Goal: Task Accomplishment & Management: Manage account settings

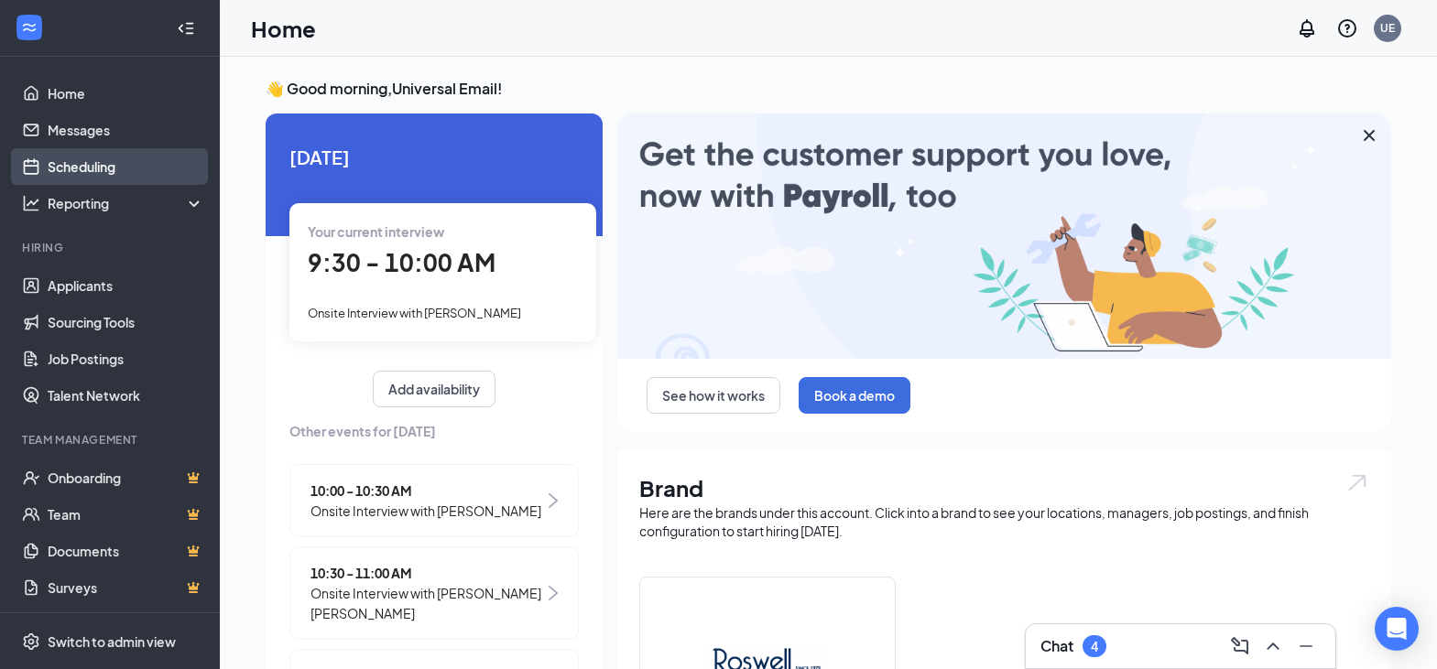
click at [84, 167] on link "Scheduling" at bounding box center [126, 166] width 157 height 37
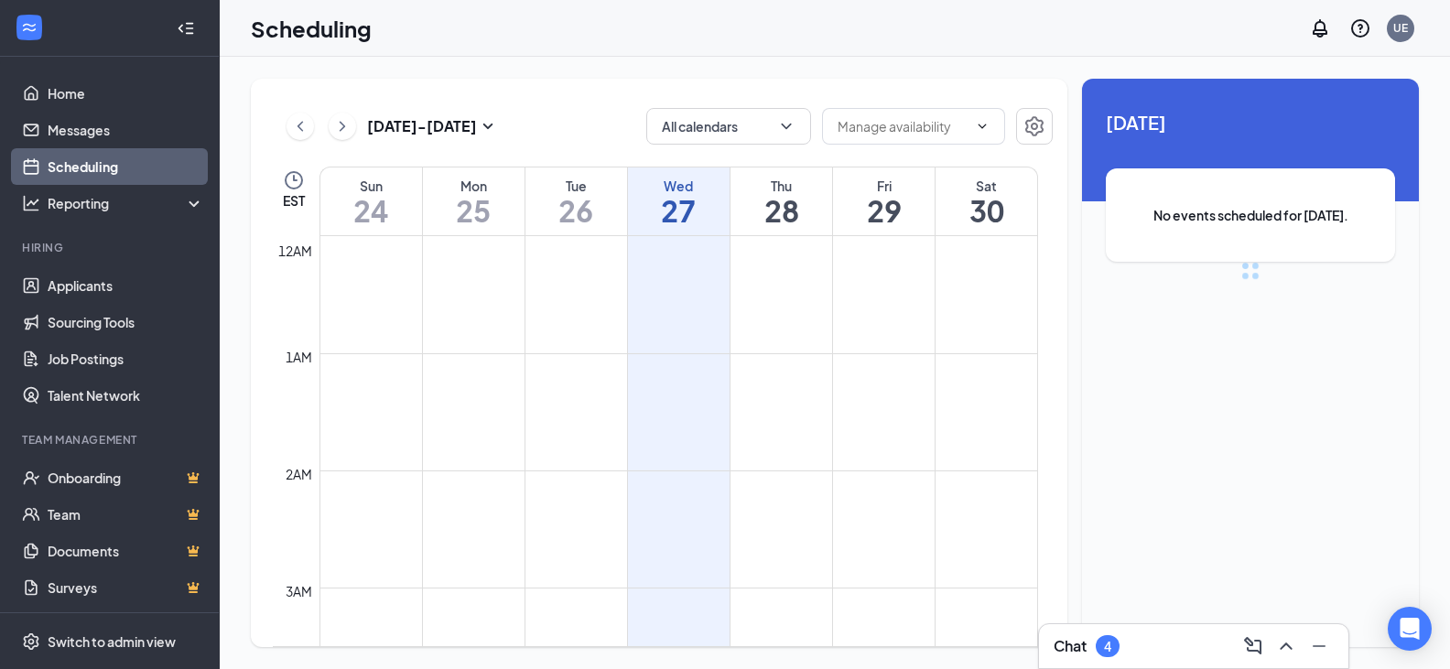
scroll to position [900, 0]
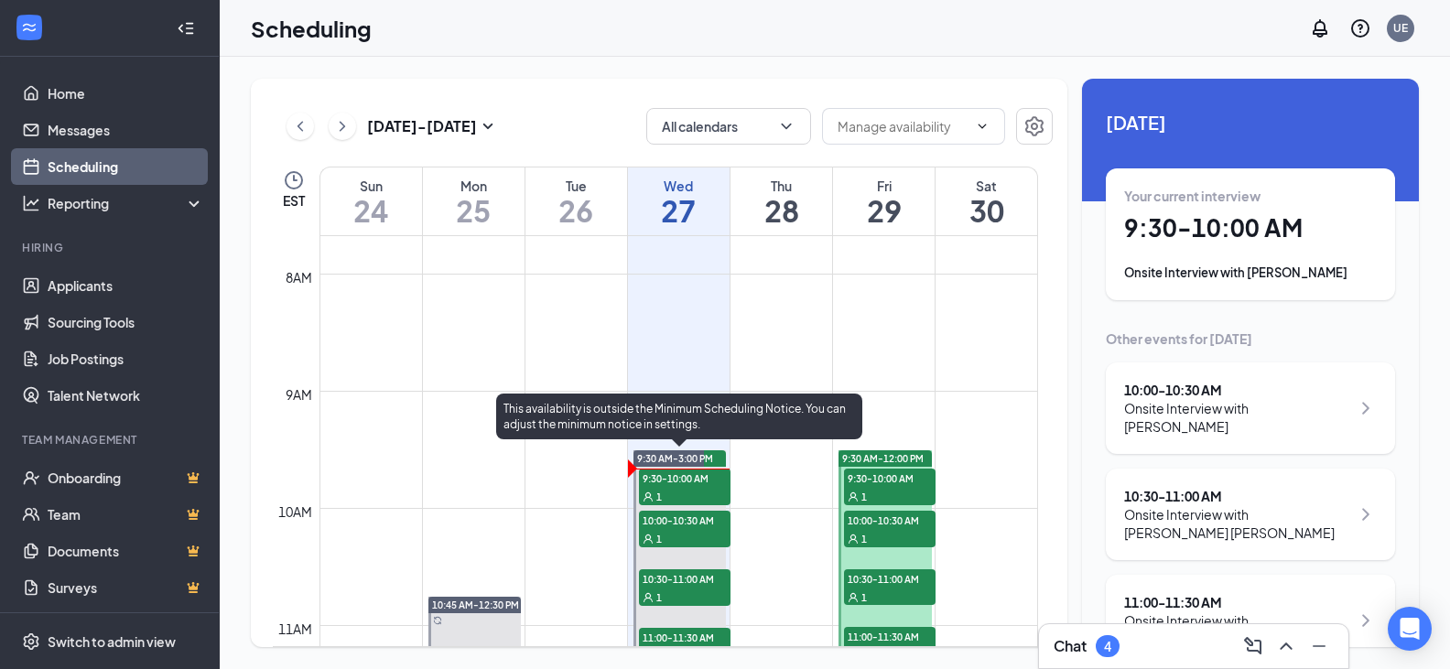
click at [683, 486] on span "9:30-10:00 AM" at bounding box center [685, 478] width 92 height 18
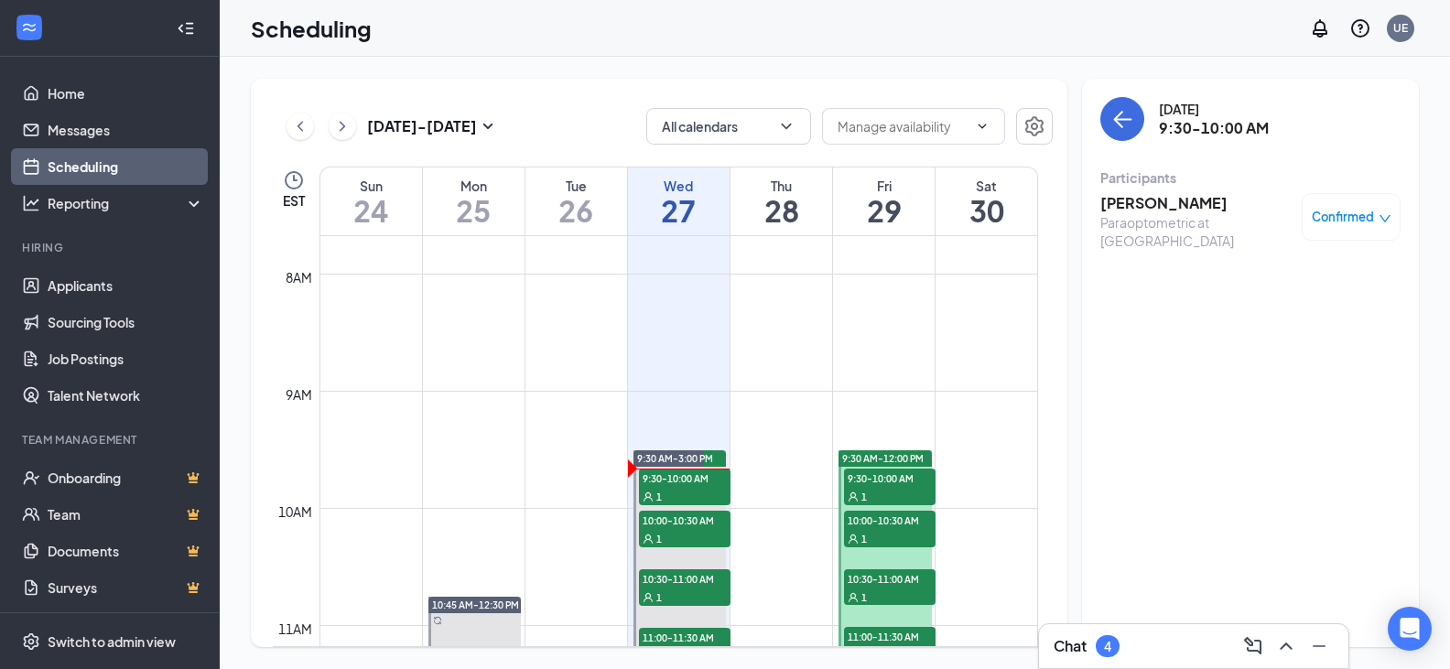
click at [1132, 208] on h3 "[PERSON_NAME]" at bounding box center [1197, 203] width 192 height 20
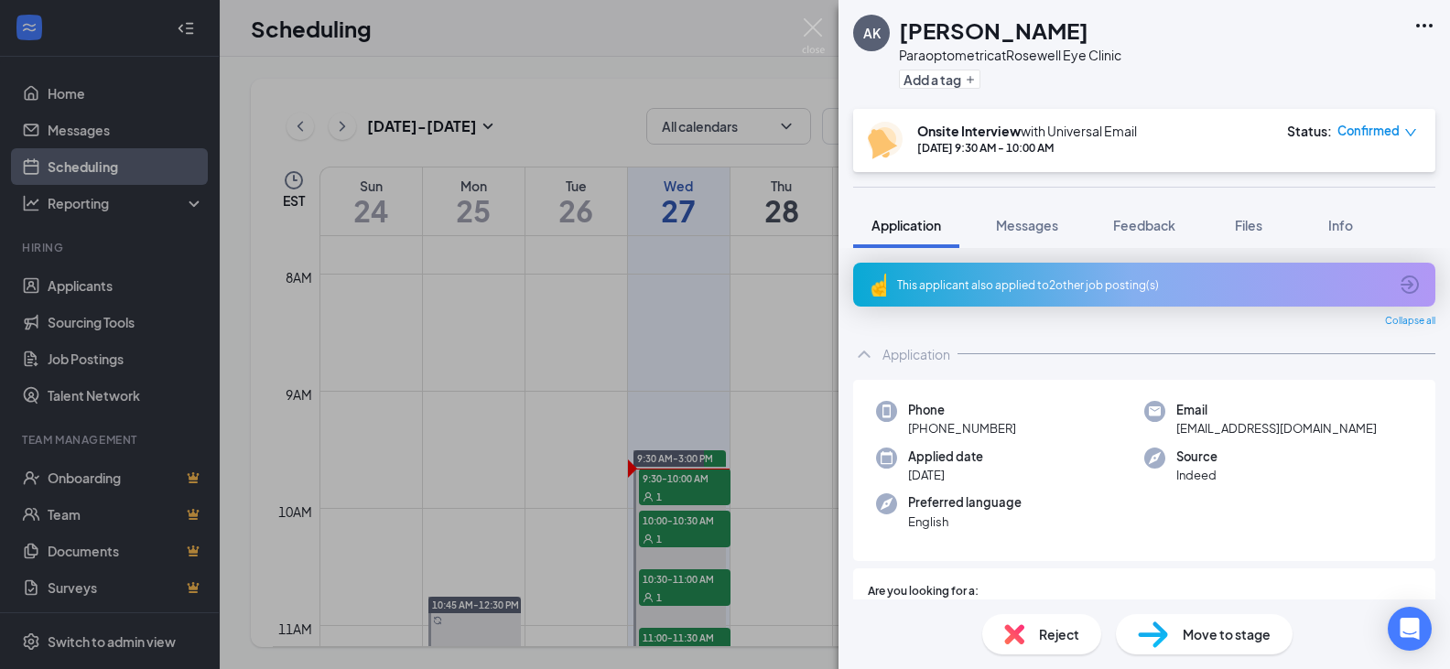
click at [1056, 637] on span "Reject" at bounding box center [1059, 634] width 40 height 20
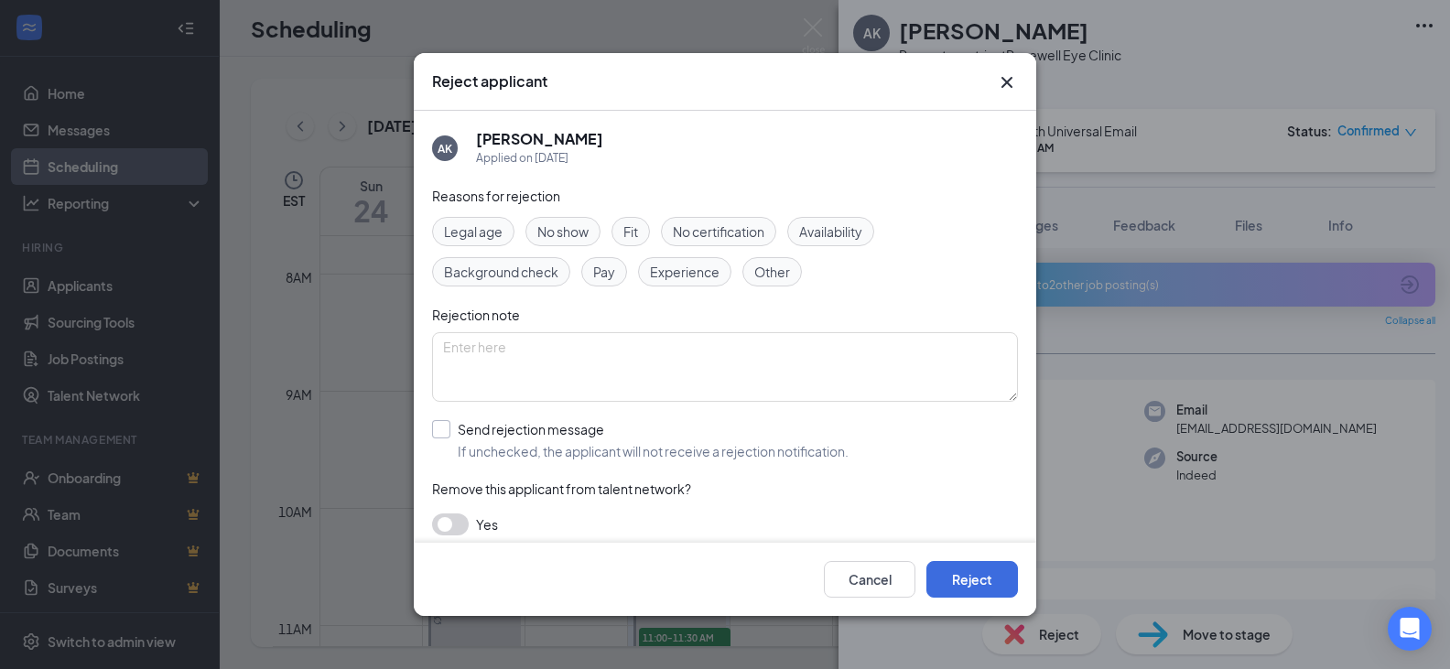
click at [437, 429] on input "Send rejection message If unchecked, the applicant will not receive a rejection…" at bounding box center [640, 440] width 417 height 40
checkbox input "true"
click at [950, 577] on button "Reject" at bounding box center [973, 579] width 92 height 37
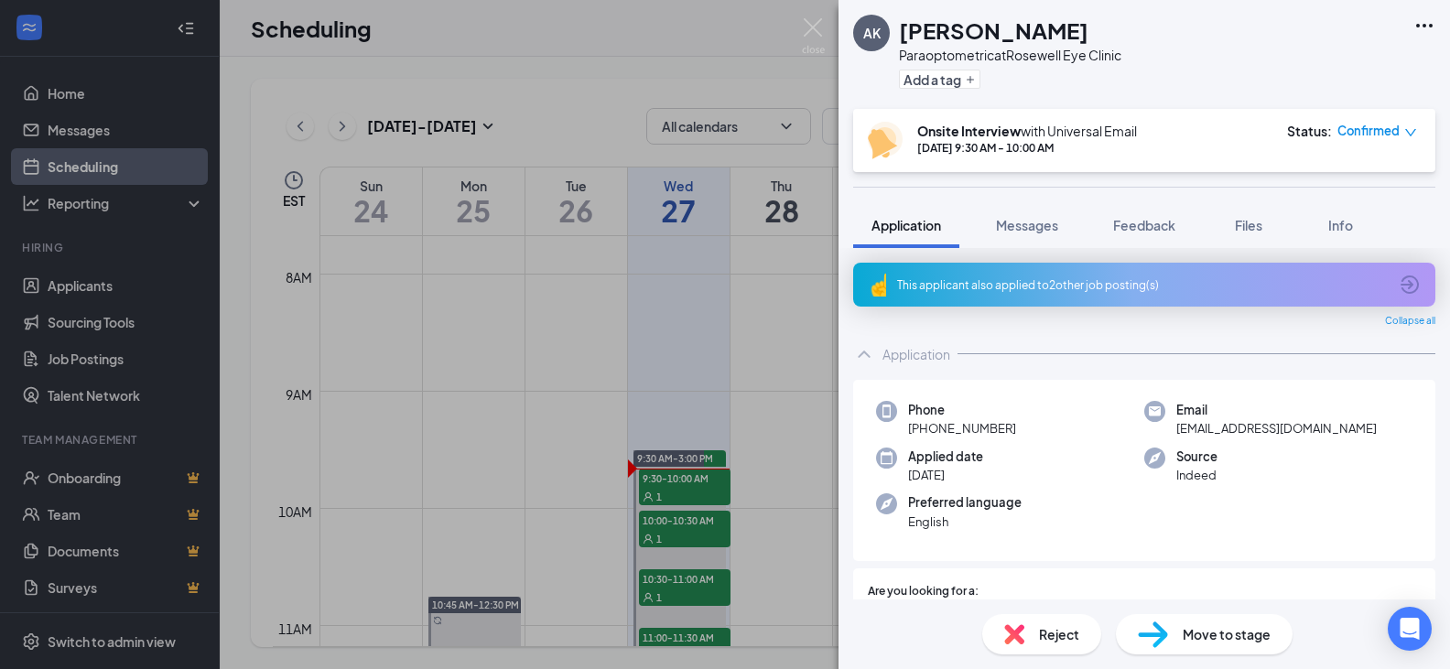
click at [696, 530] on div "AK Ally [PERSON_NAME] Paraoptometric at Rosewell Eye Clinic Add a tag Onsite In…" at bounding box center [725, 334] width 1450 height 669
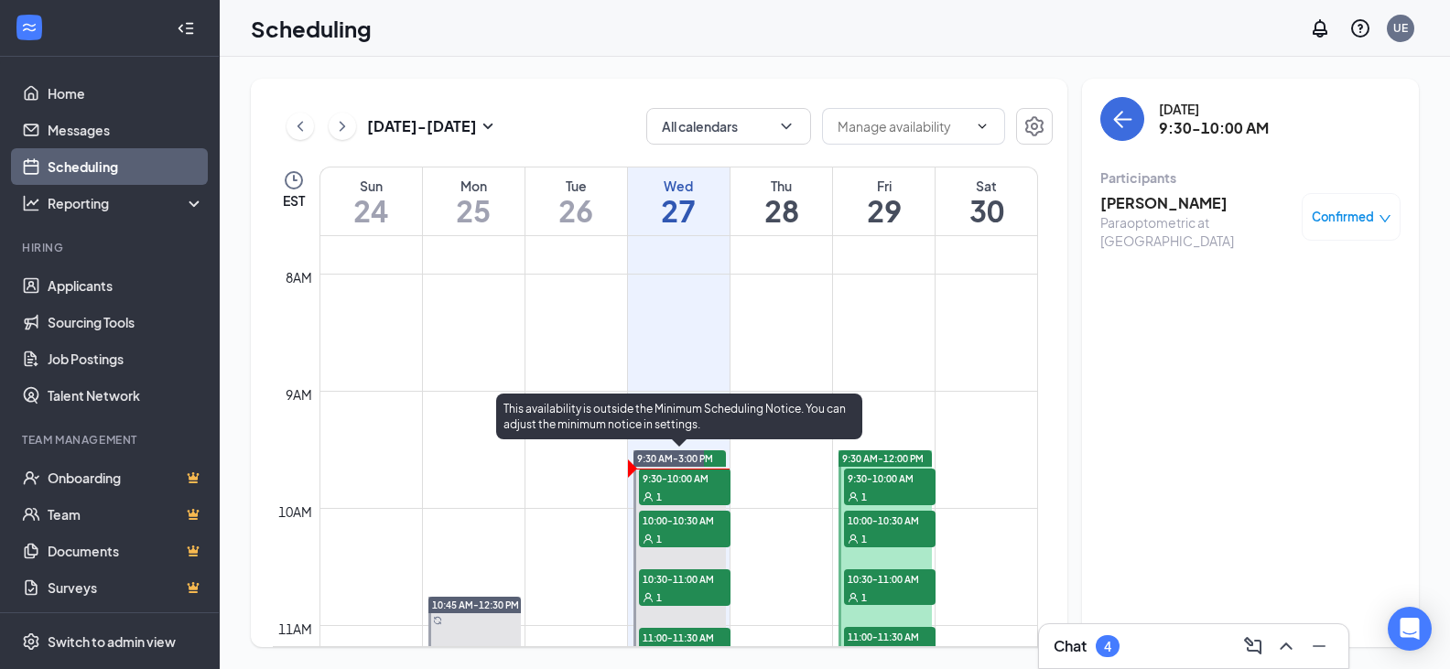
click at [713, 537] on div "1" at bounding box center [685, 538] width 92 height 18
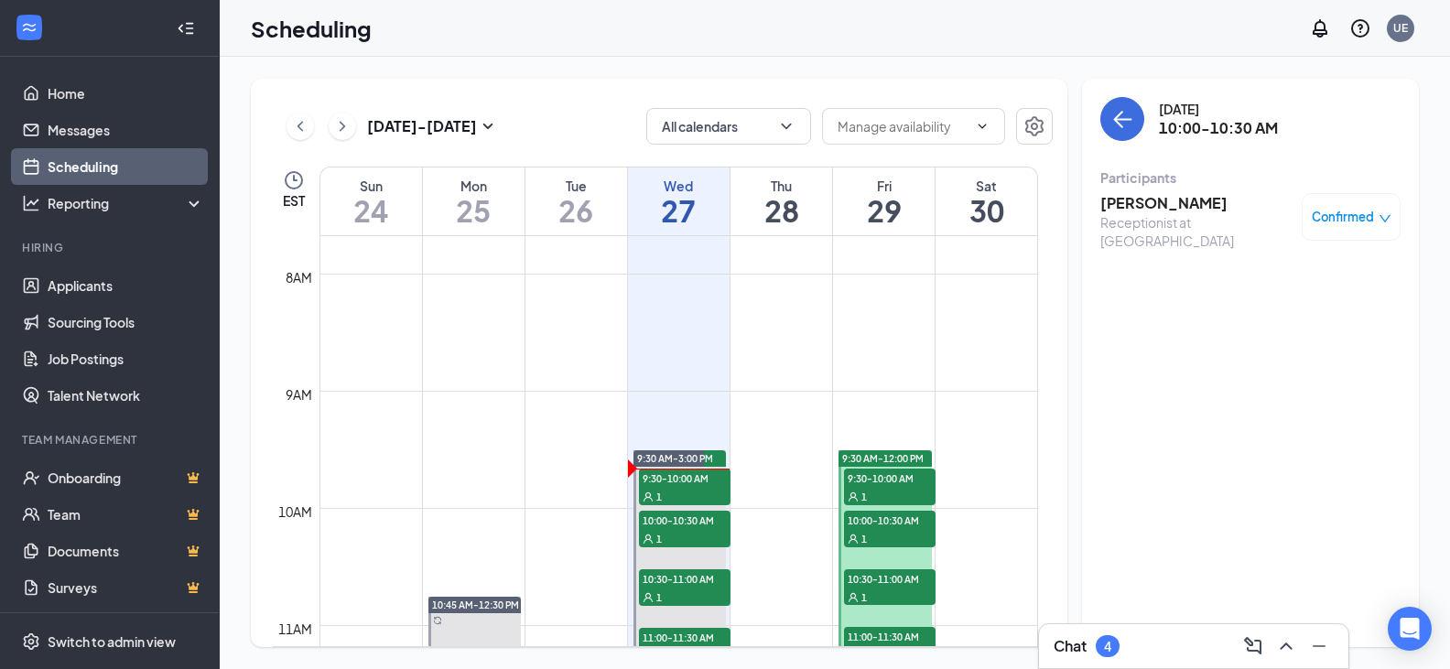
click at [1127, 215] on div "Receptionist at [GEOGRAPHIC_DATA]" at bounding box center [1197, 231] width 192 height 37
click at [1132, 207] on h3 "[PERSON_NAME]" at bounding box center [1197, 203] width 192 height 20
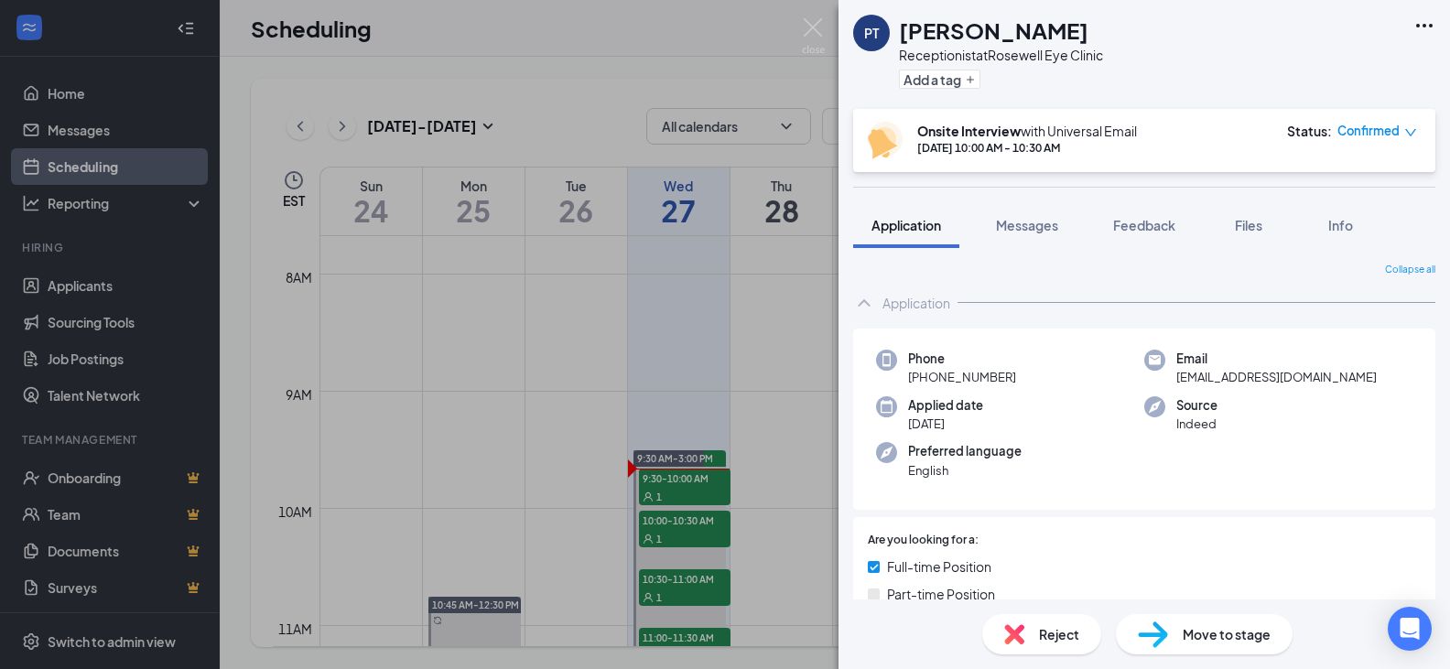
click at [1049, 631] on span "Reject" at bounding box center [1059, 634] width 40 height 20
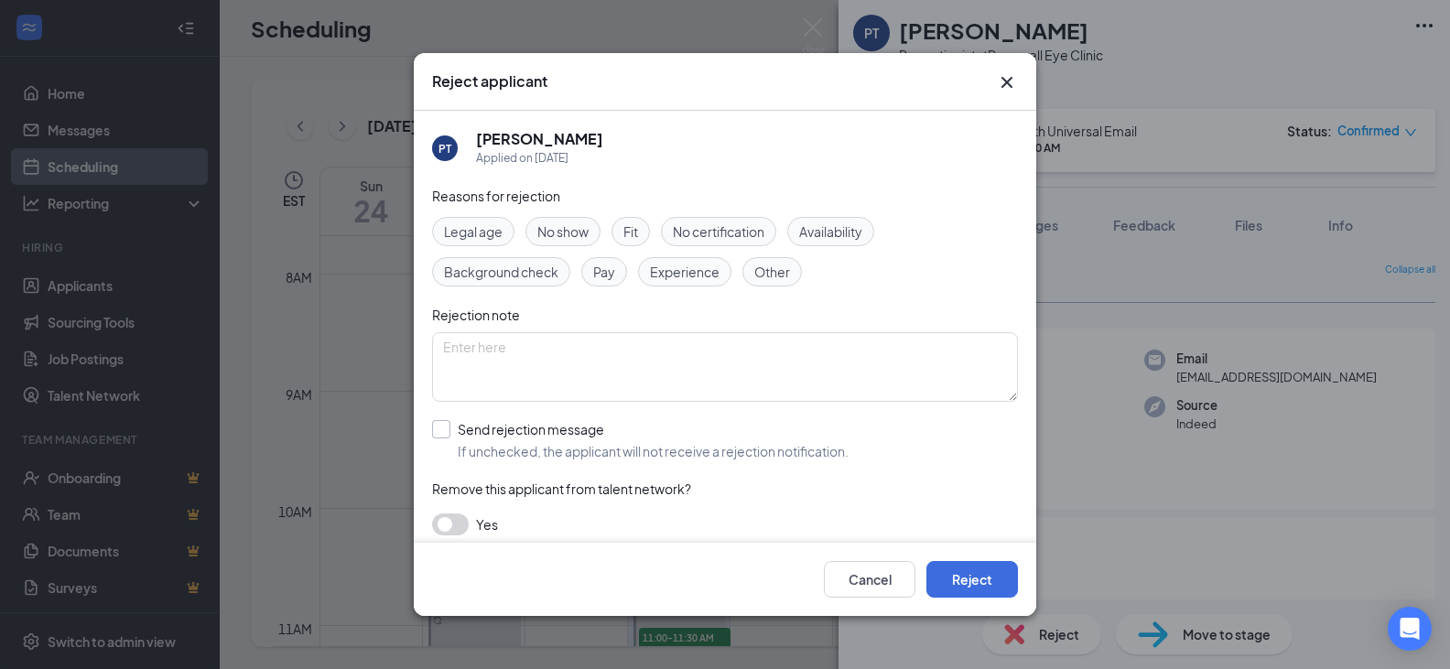
click at [442, 430] on input "Send rejection message If unchecked, the applicant will not receive a rejection…" at bounding box center [640, 440] width 417 height 40
checkbox input "true"
click at [965, 570] on button "Reject" at bounding box center [973, 579] width 92 height 37
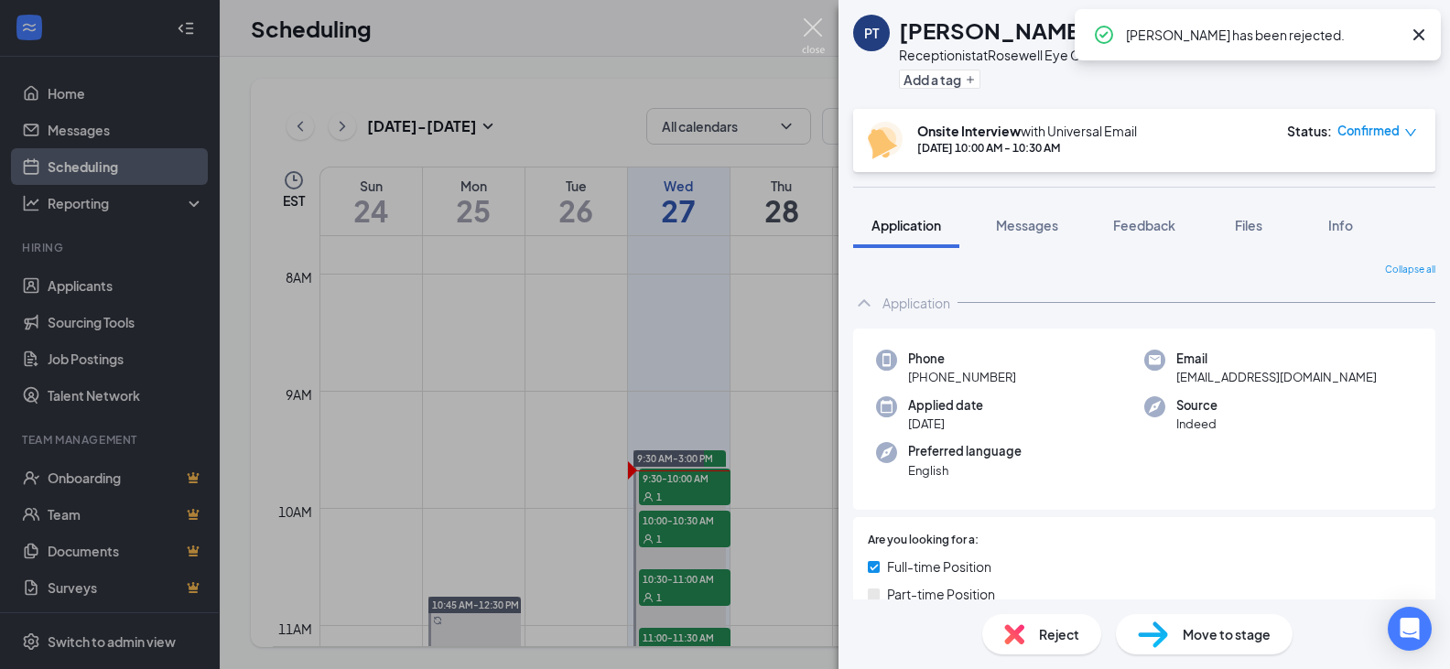
click at [812, 22] on img at bounding box center [813, 36] width 23 height 36
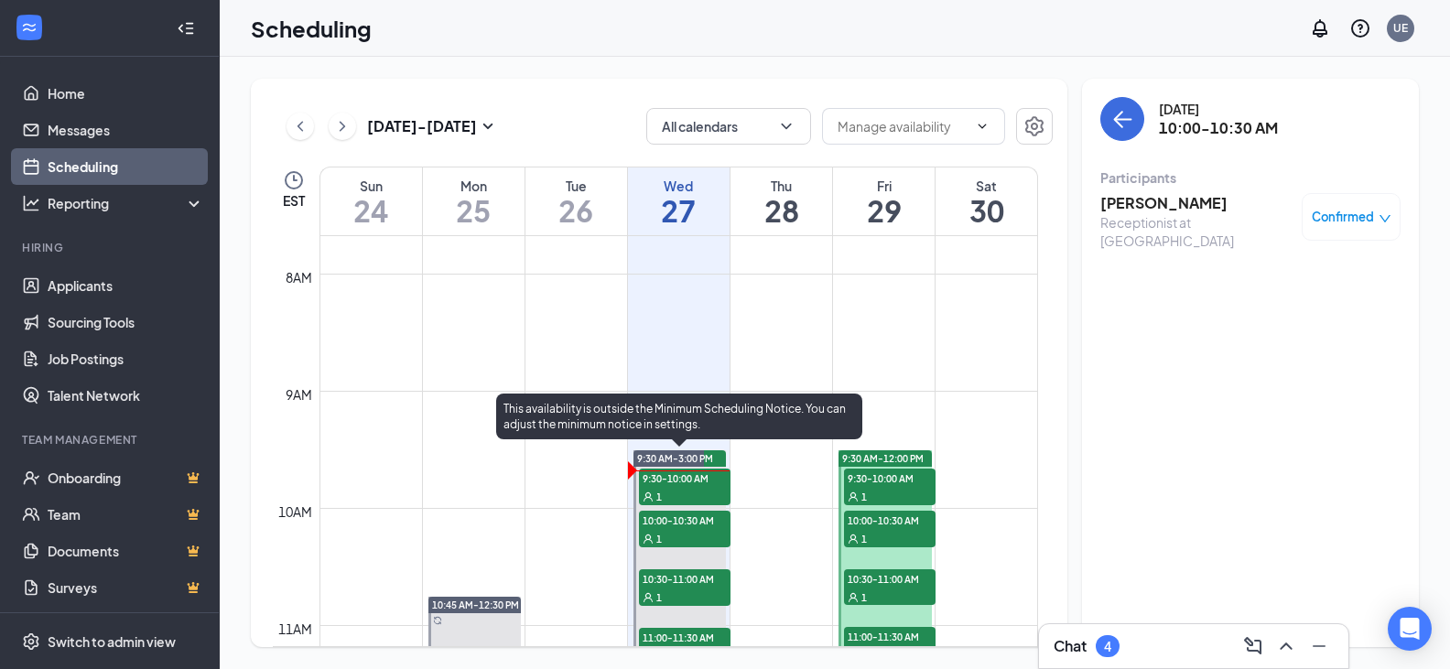
click at [689, 598] on div "1" at bounding box center [685, 597] width 92 height 18
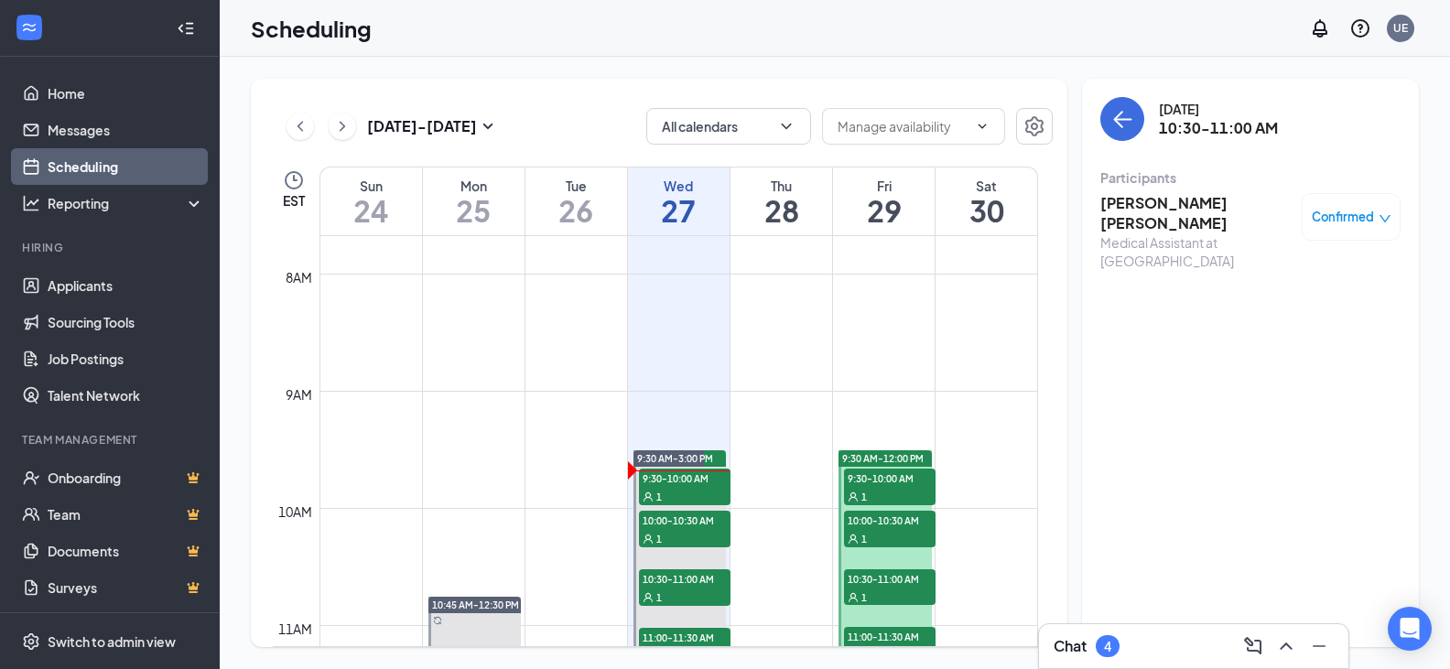
click at [1127, 209] on h3 "[PERSON_NAME] [PERSON_NAME]" at bounding box center [1197, 213] width 192 height 40
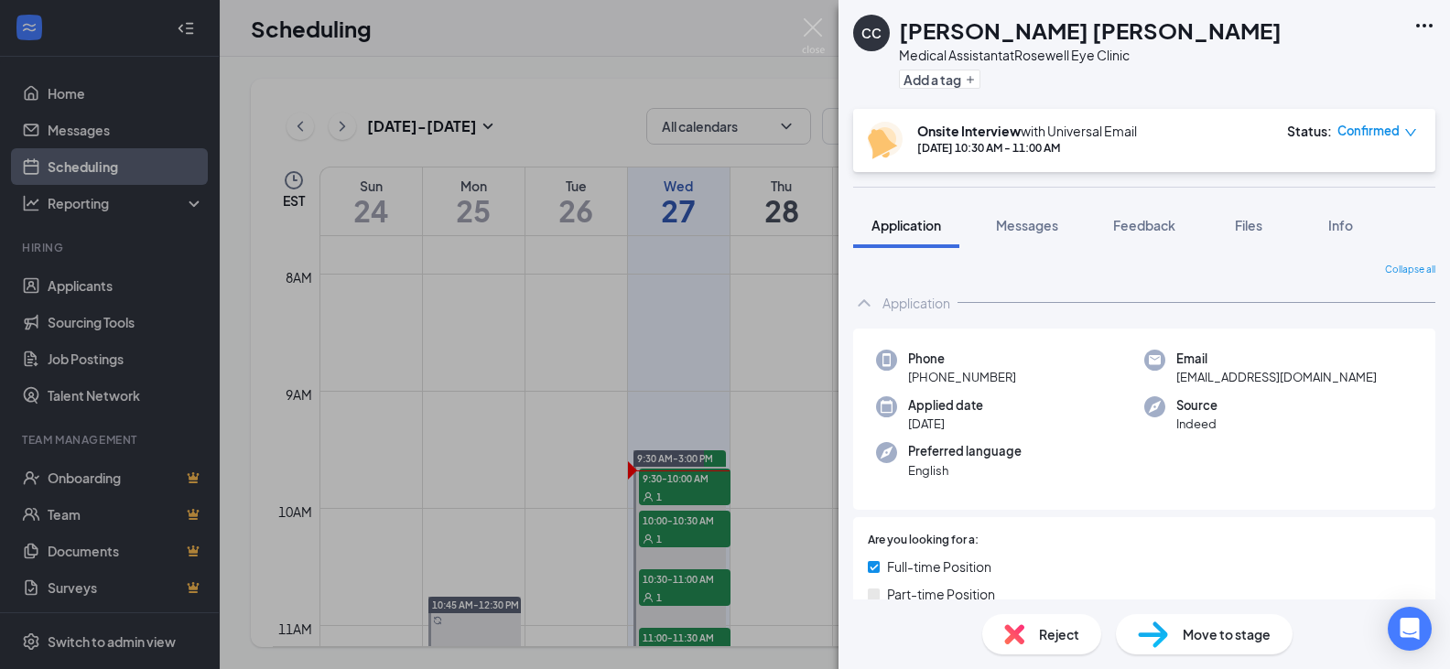
click at [1046, 647] on div "Reject" at bounding box center [1042, 634] width 119 height 40
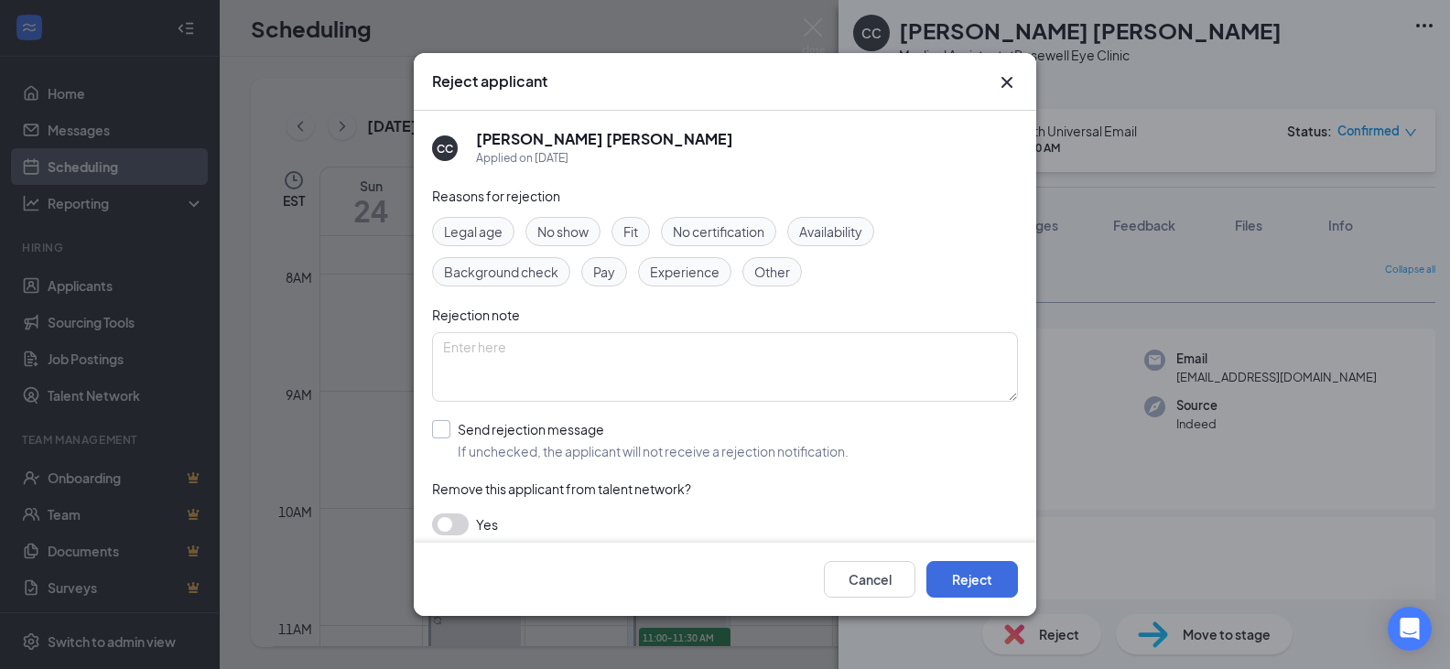
click at [446, 429] on input "Send rejection message If unchecked, the applicant will not receive a rejection…" at bounding box center [640, 440] width 417 height 40
checkbox input "true"
click at [970, 575] on button "Reject" at bounding box center [973, 579] width 92 height 37
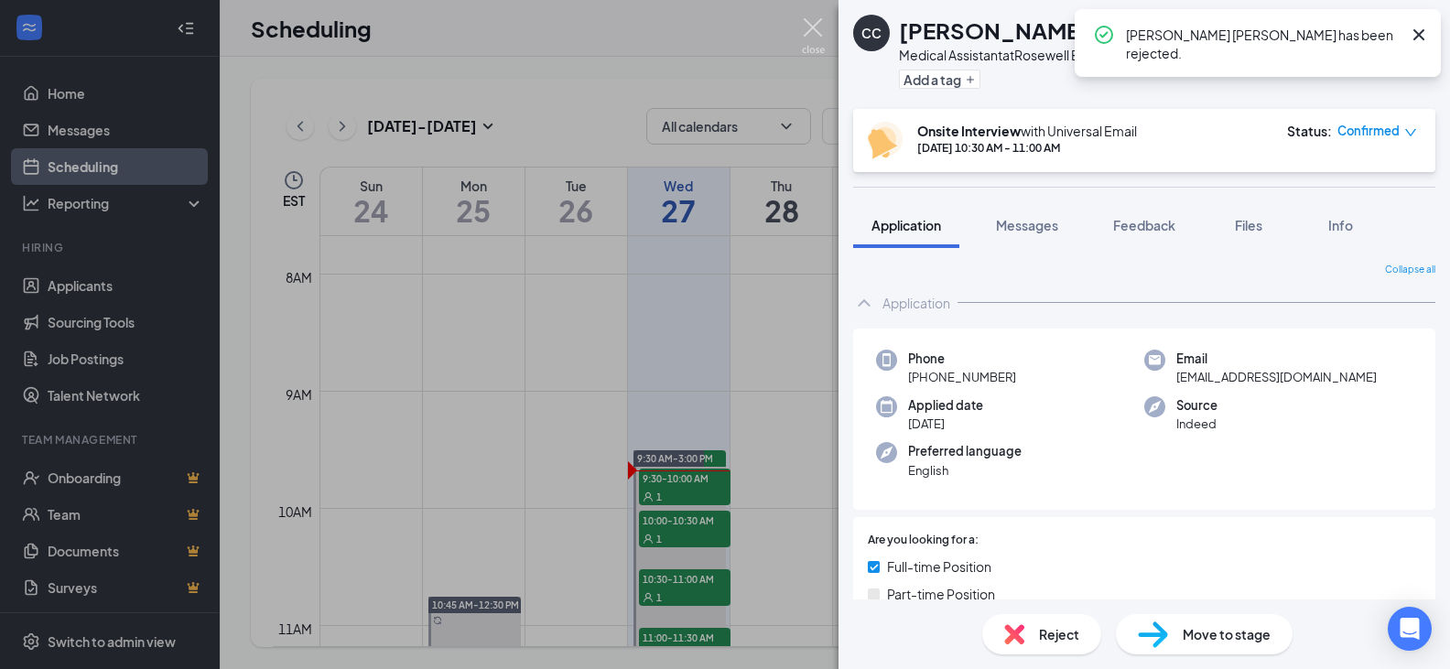
click at [816, 23] on img at bounding box center [813, 36] width 23 height 36
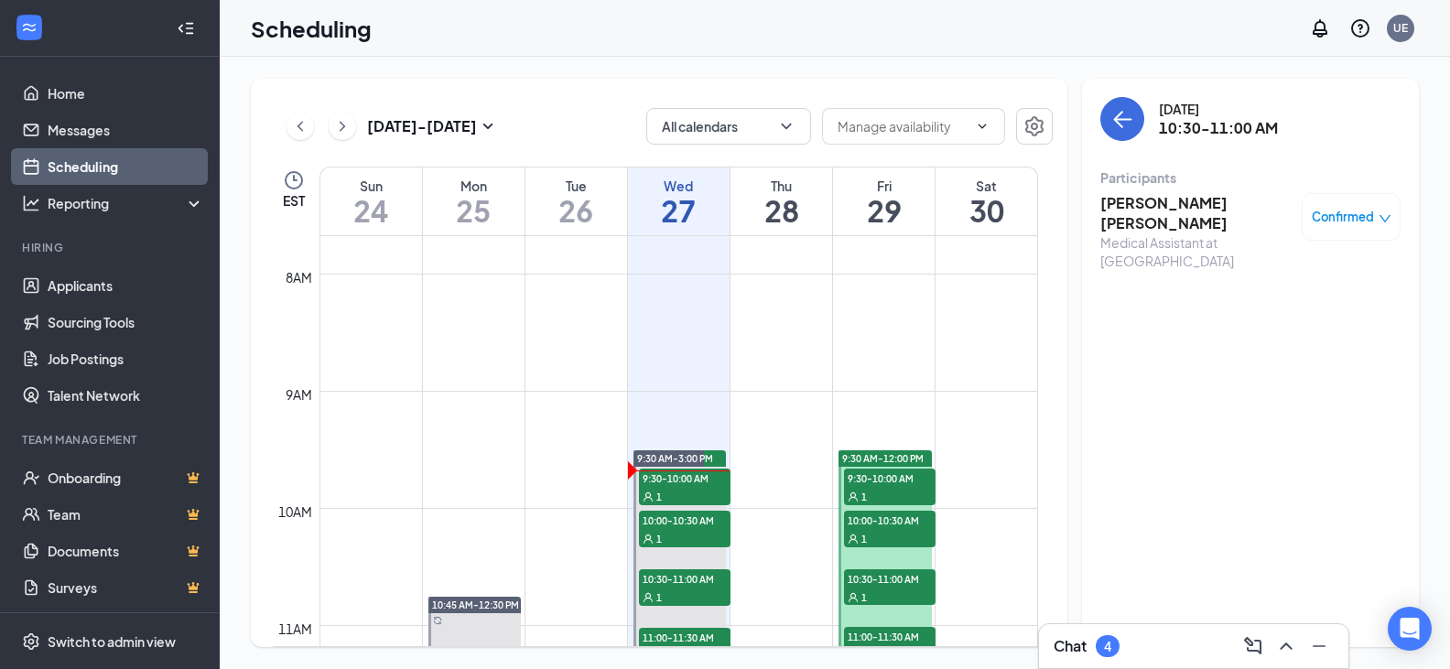
scroll to position [992, 0]
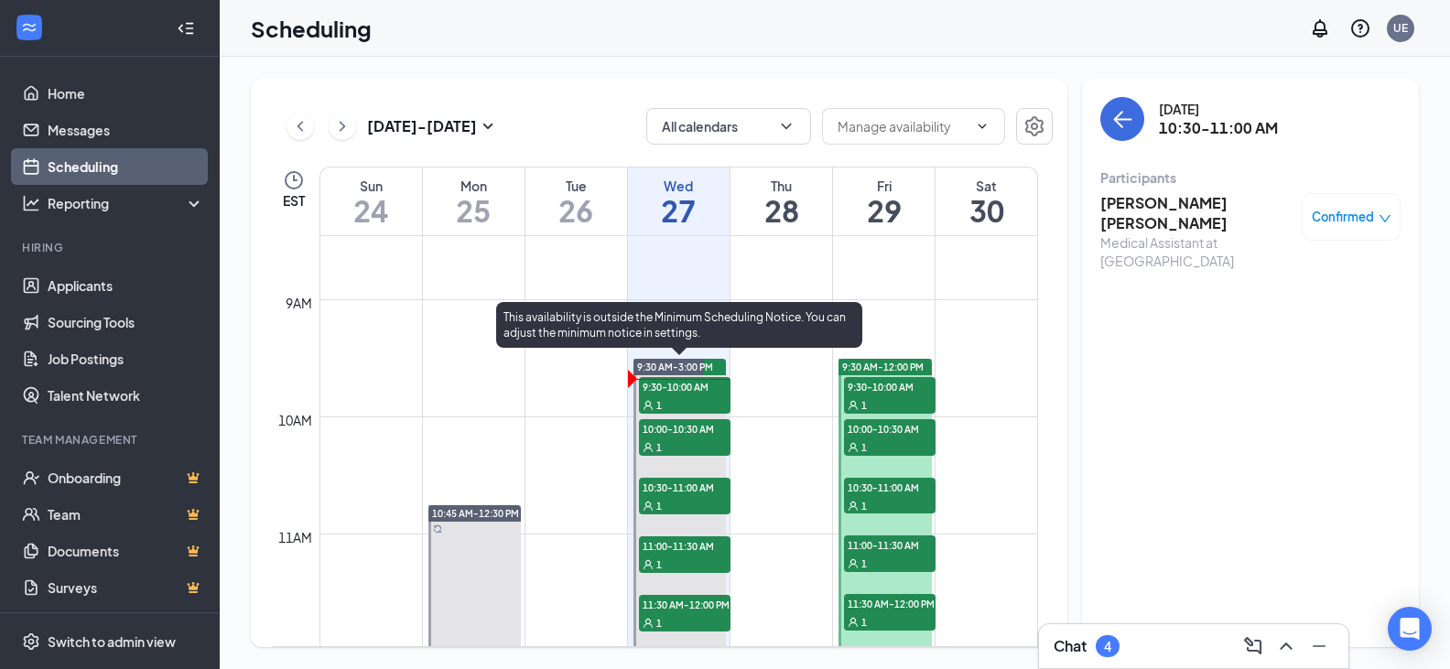
click at [686, 558] on div "1" at bounding box center [685, 564] width 92 height 18
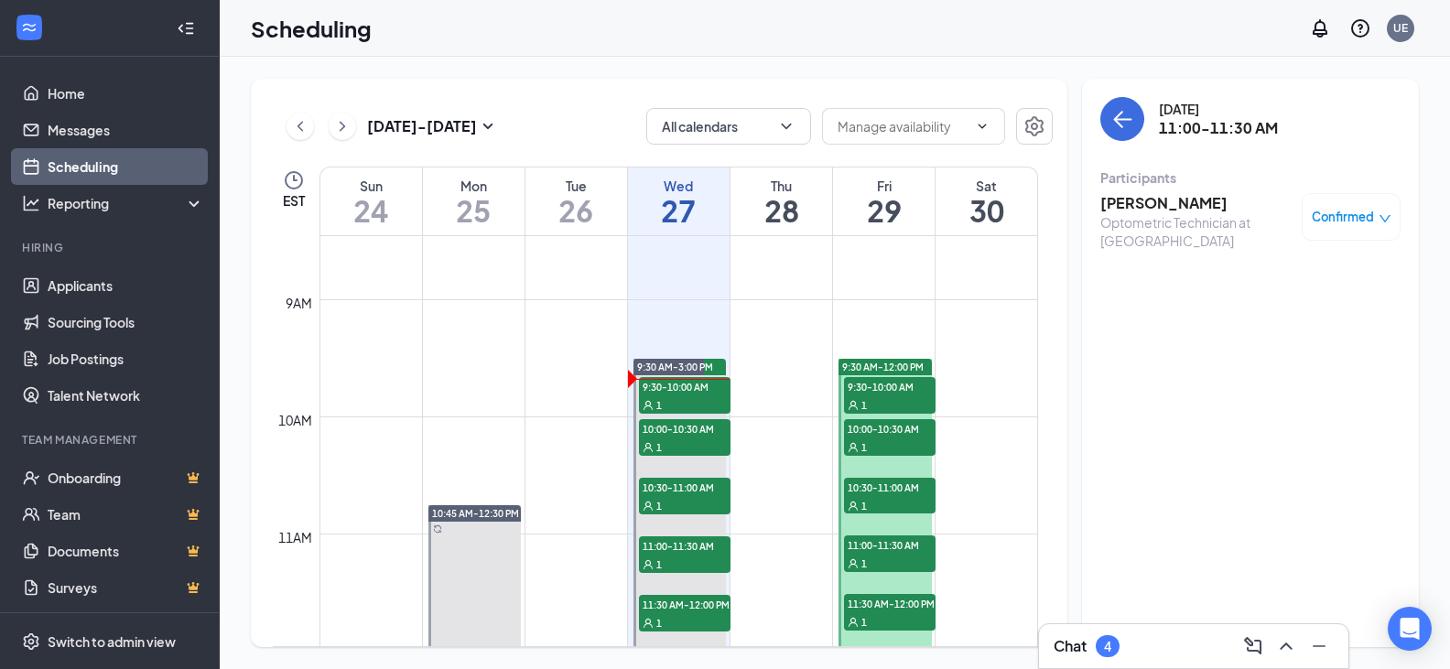
click at [1124, 200] on h3 "[PERSON_NAME]" at bounding box center [1197, 203] width 192 height 20
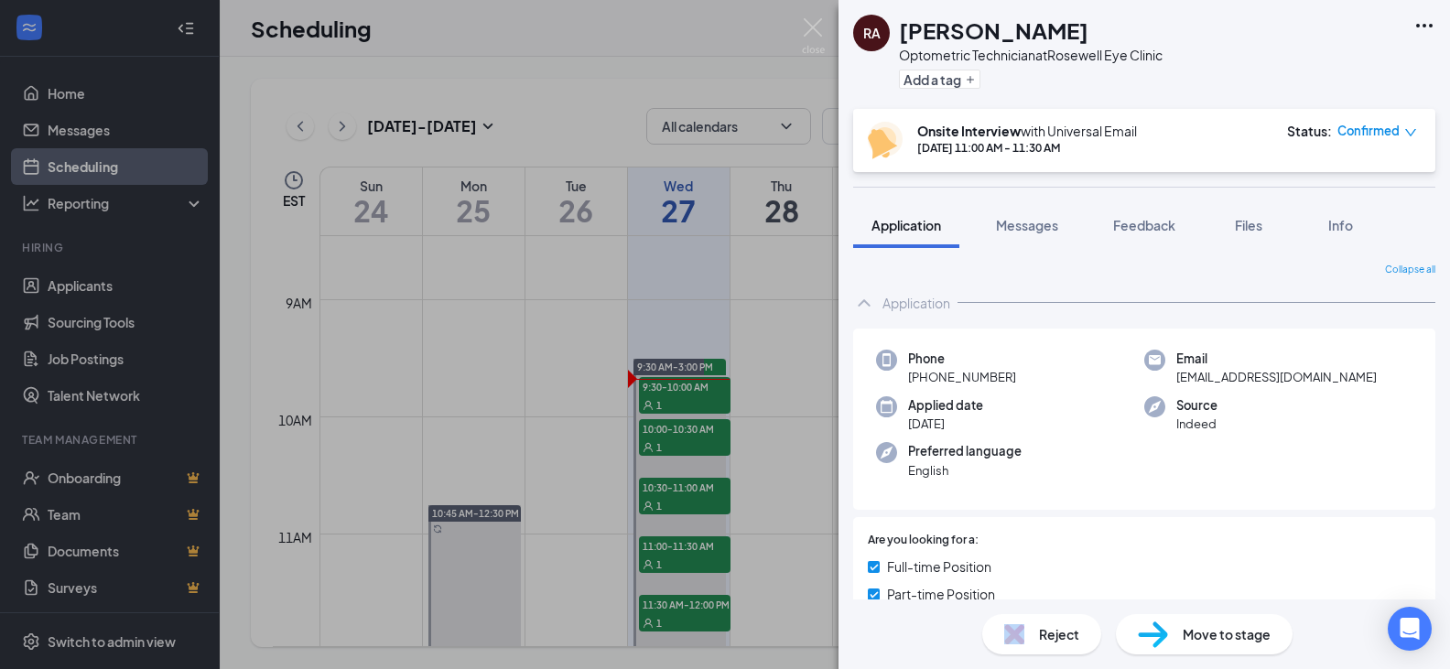
click at [1032, 632] on div "Reject" at bounding box center [1042, 634] width 119 height 40
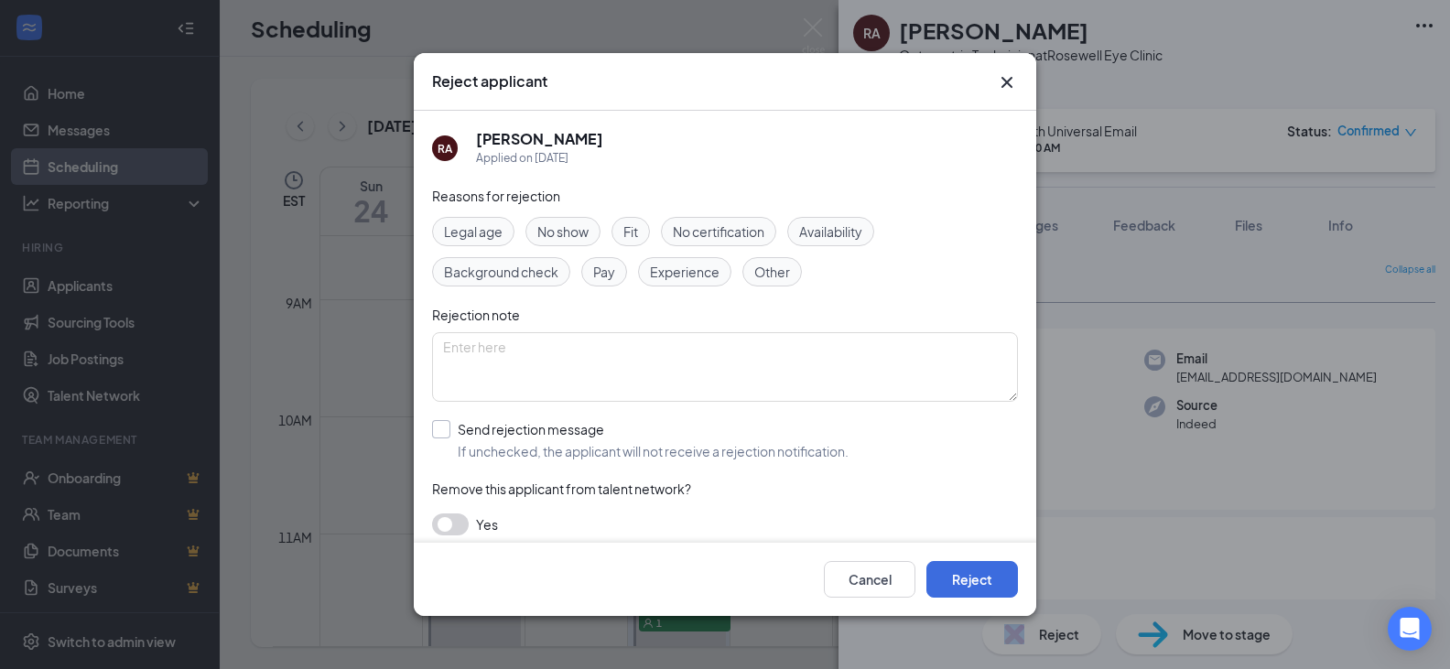
click at [446, 431] on input "Send rejection message If unchecked, the applicant will not receive a rejection…" at bounding box center [640, 440] width 417 height 40
checkbox input "true"
click at [965, 572] on button "Reject" at bounding box center [973, 579] width 92 height 37
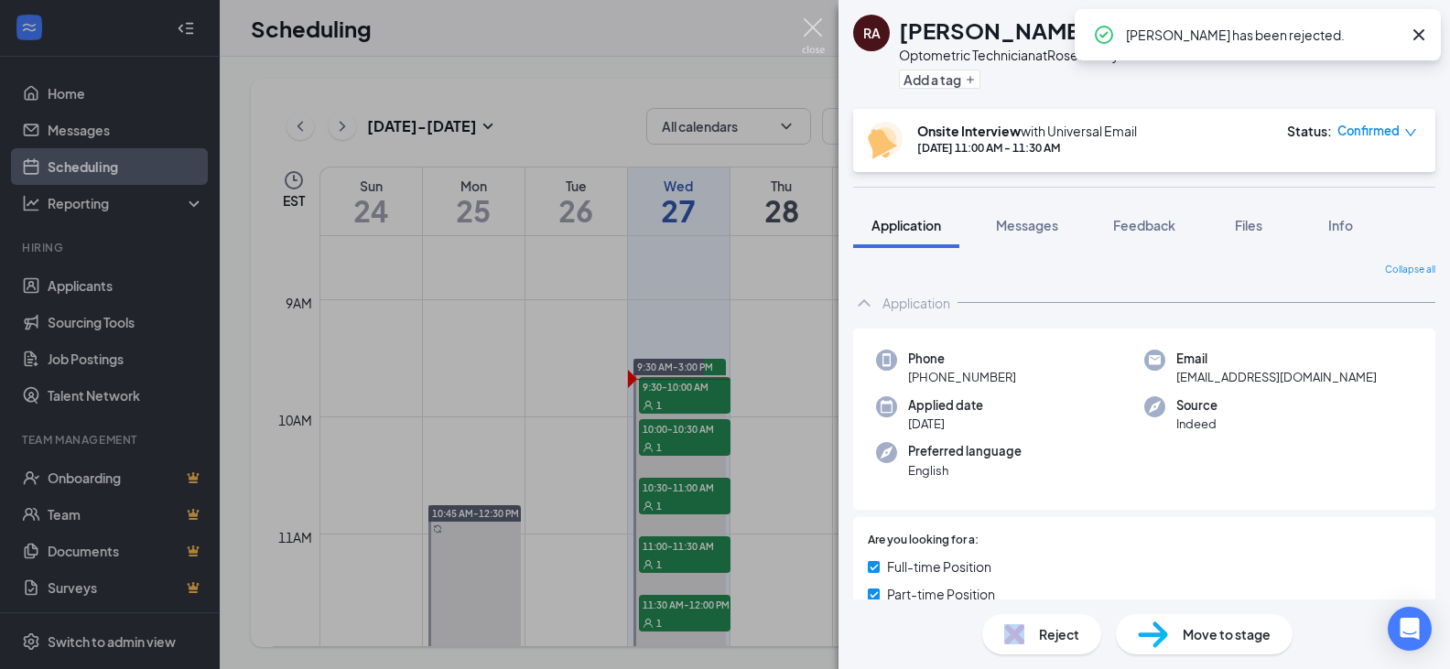
click at [809, 27] on img at bounding box center [813, 36] width 23 height 36
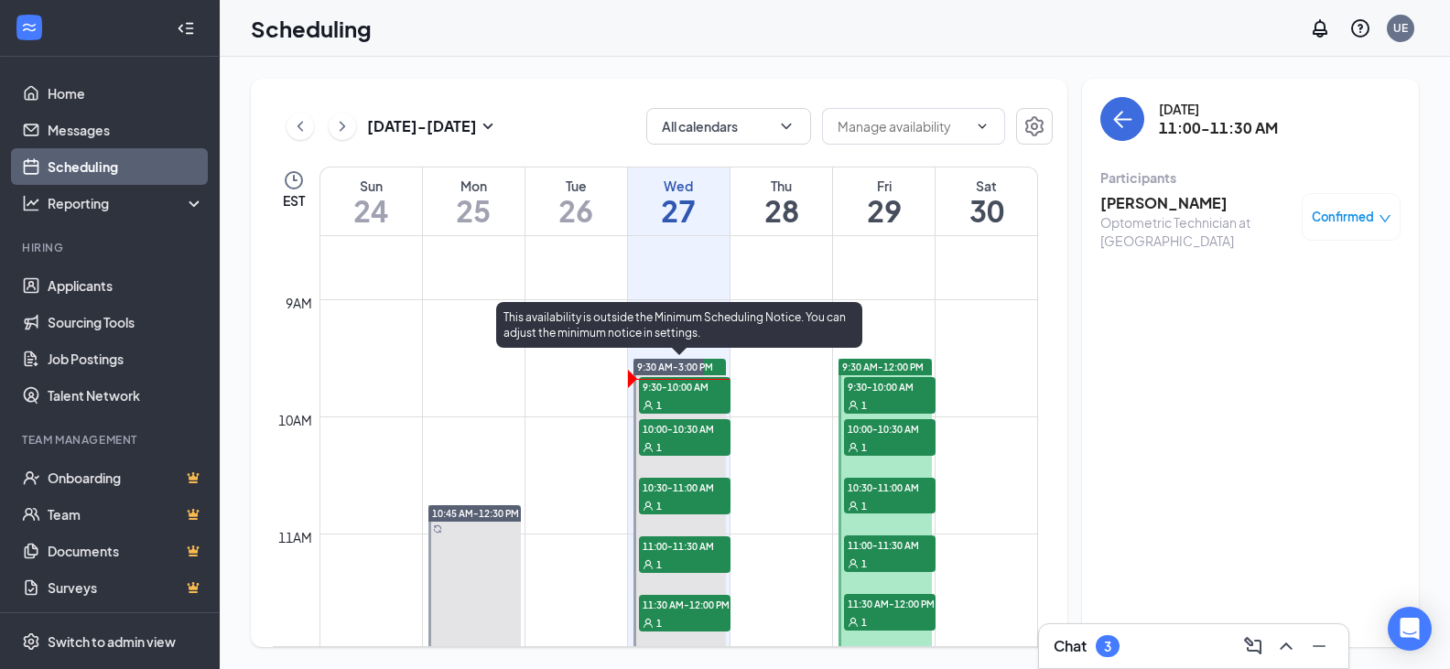
click at [683, 613] on div "1" at bounding box center [685, 622] width 92 height 18
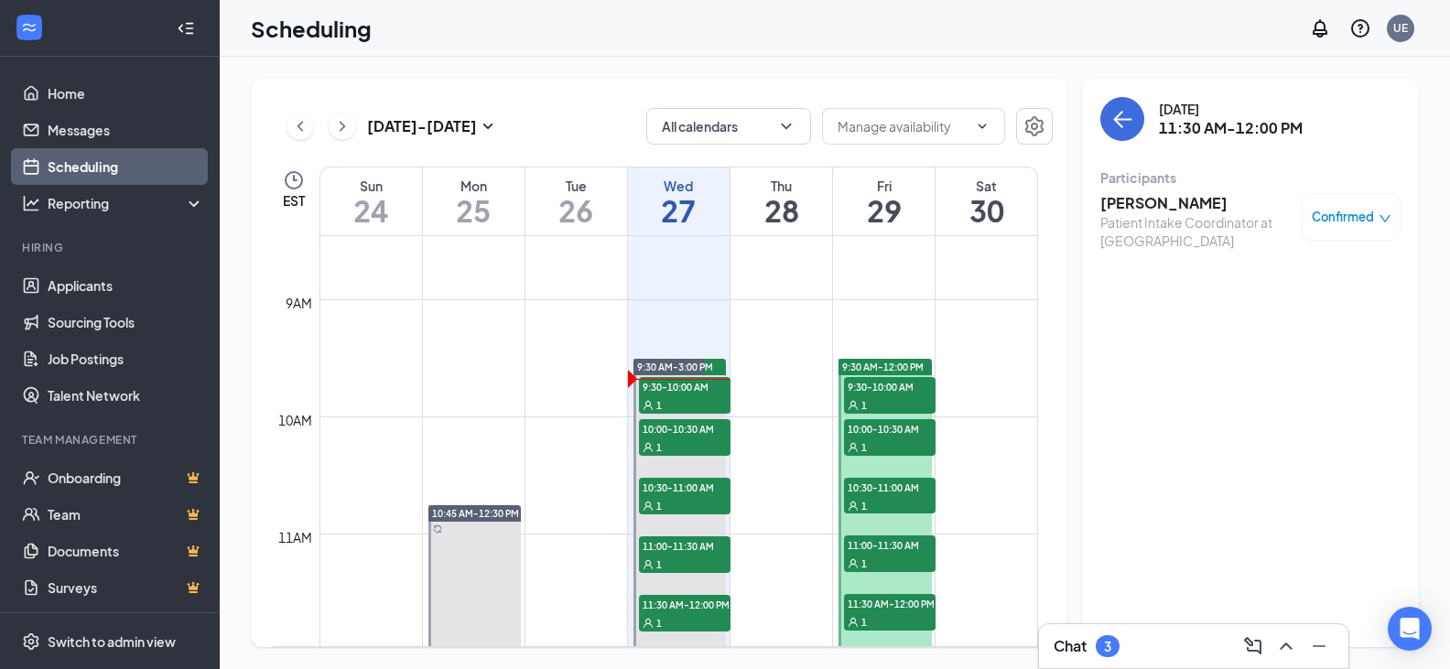
click at [1135, 213] on div "Patient Intake Coordinator at [GEOGRAPHIC_DATA]" at bounding box center [1197, 231] width 192 height 37
click at [1135, 208] on h3 "[PERSON_NAME]" at bounding box center [1197, 203] width 192 height 20
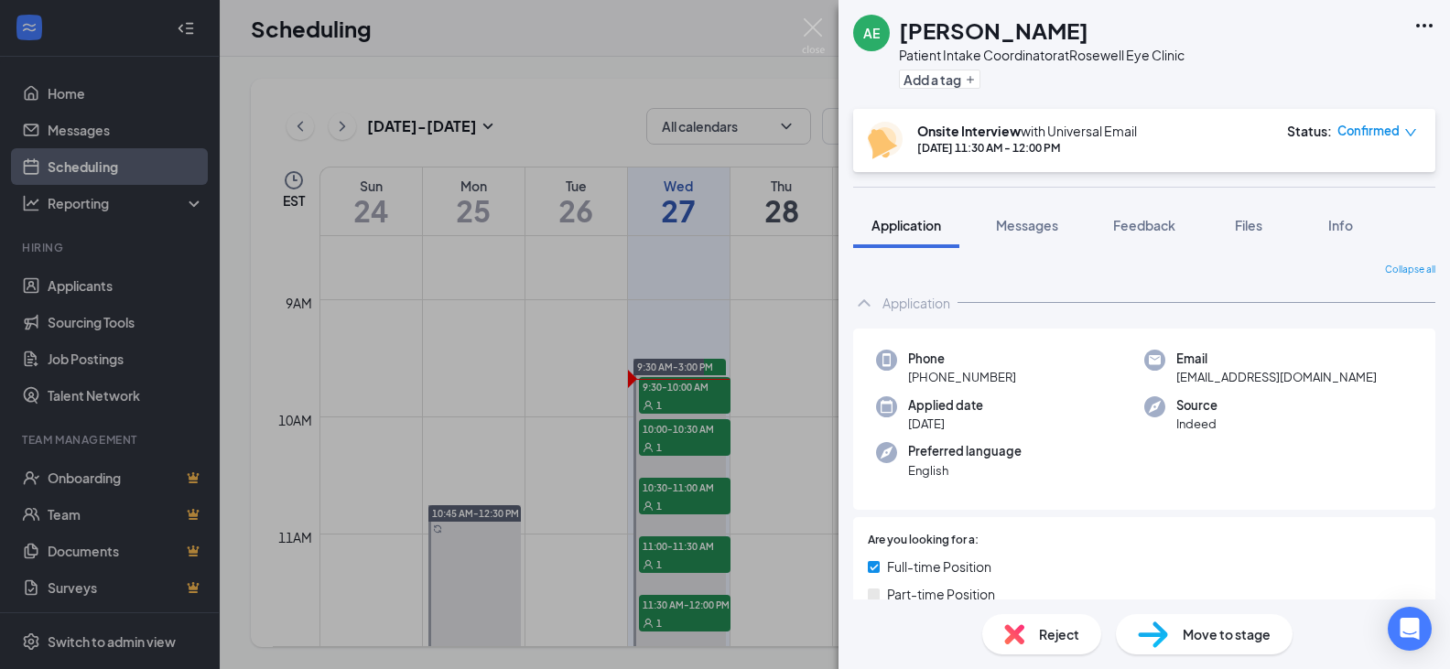
click at [1077, 638] on span "Reject" at bounding box center [1059, 634] width 40 height 20
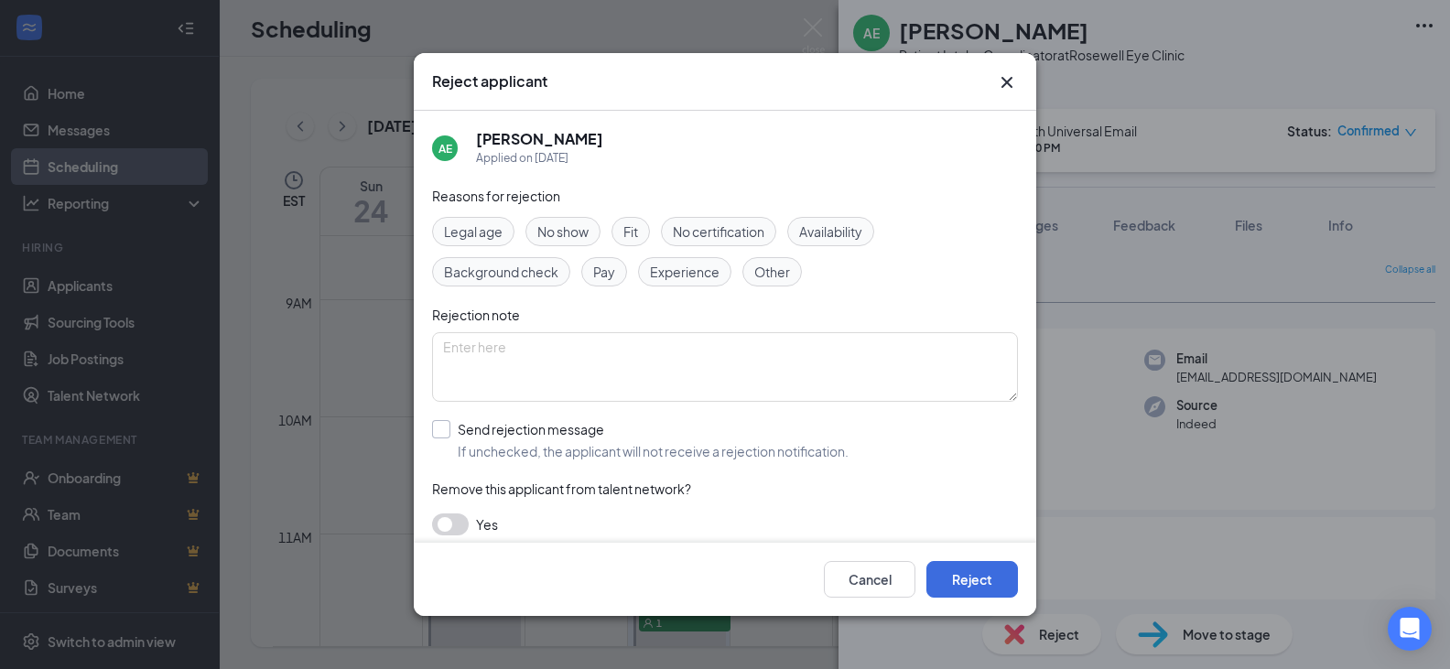
click at [435, 434] on input "Send rejection message If unchecked, the applicant will not receive a rejection…" at bounding box center [640, 440] width 417 height 40
checkbox input "true"
click at [982, 578] on button "Reject" at bounding box center [973, 579] width 92 height 37
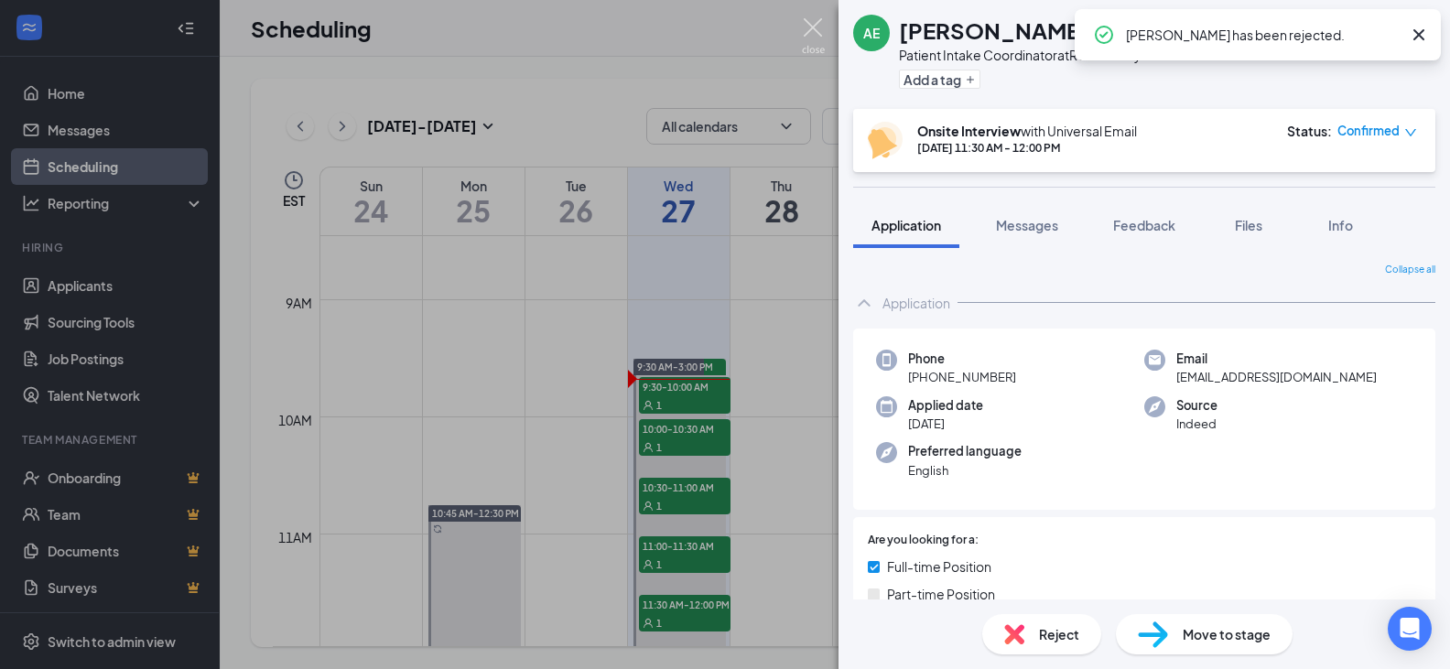
click at [812, 24] on img at bounding box center [813, 36] width 23 height 36
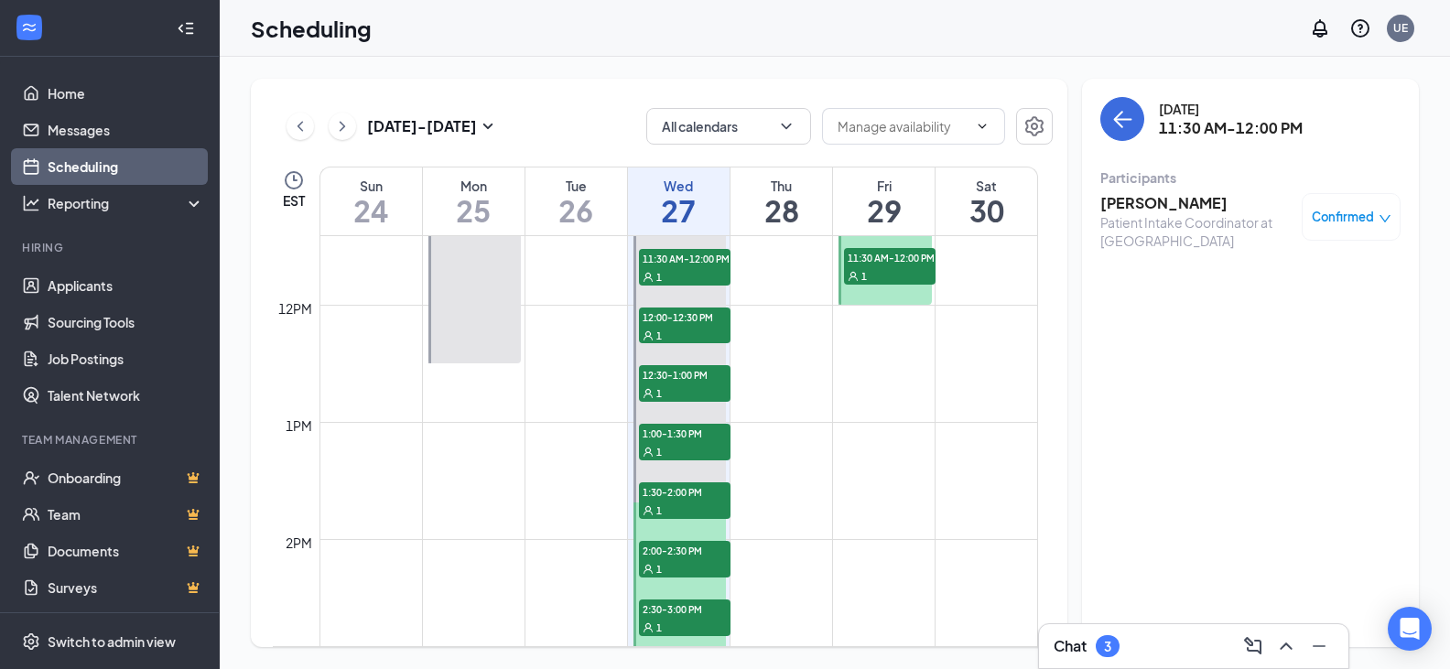
scroll to position [1358, 0]
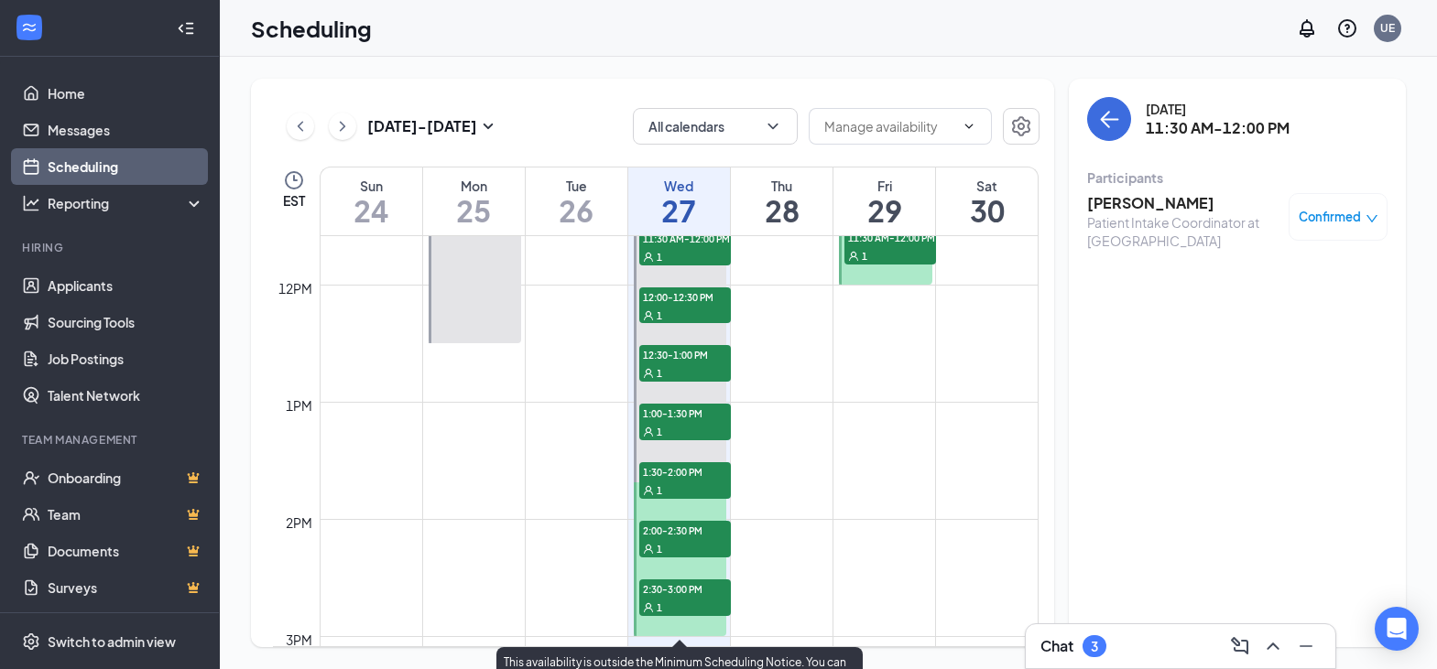
click at [687, 309] on div "1" at bounding box center [685, 315] width 92 height 18
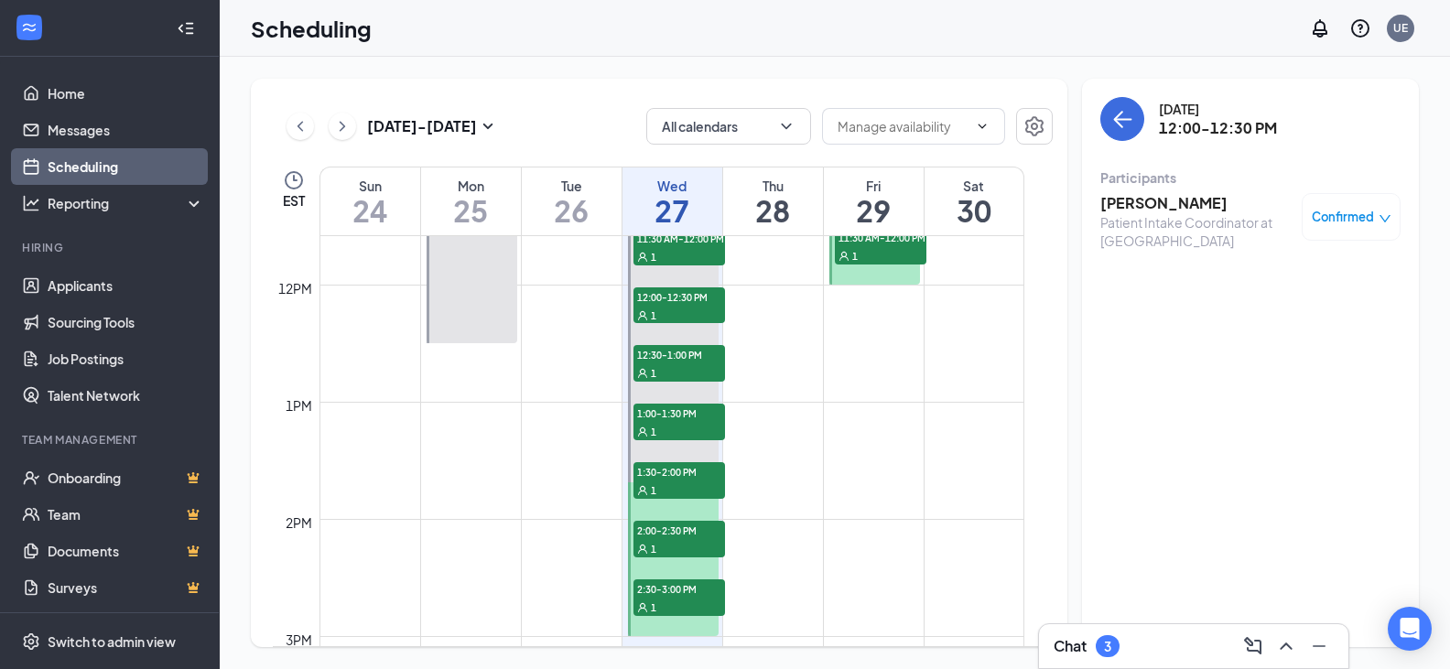
click at [1139, 209] on h3 "[PERSON_NAME]" at bounding box center [1197, 203] width 192 height 20
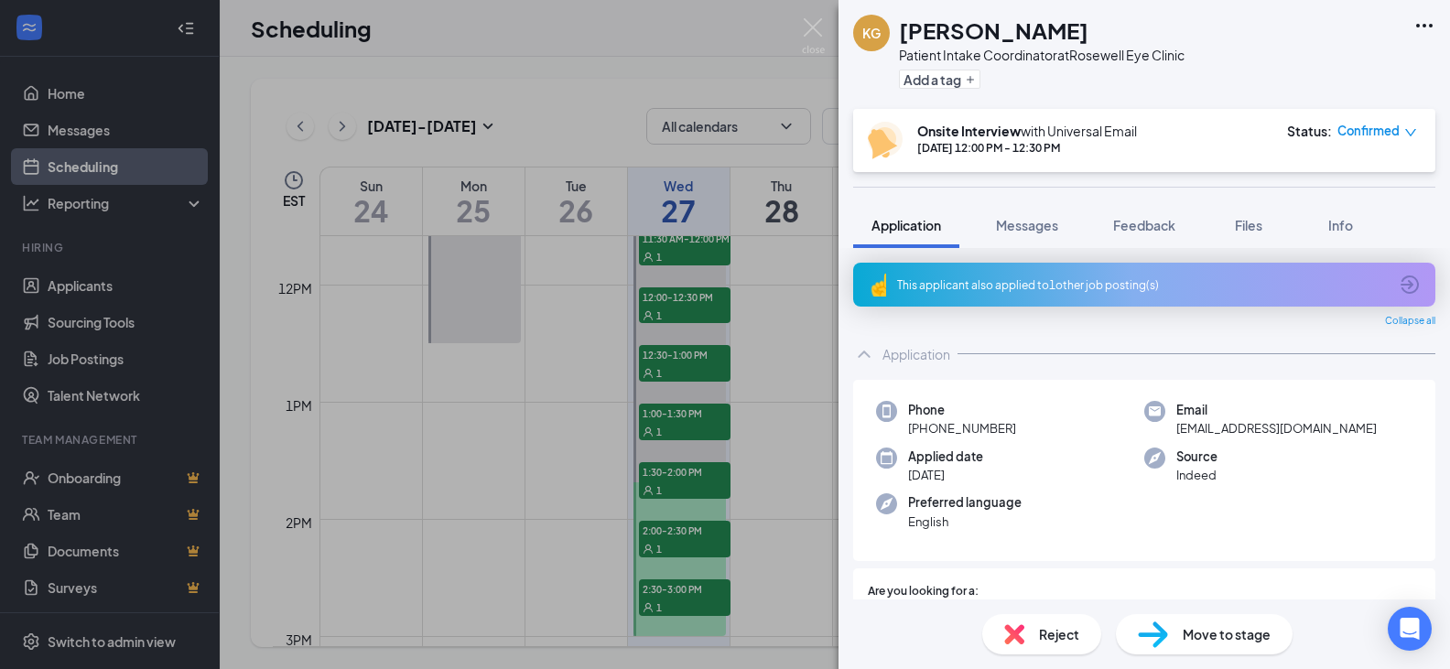
click at [1048, 634] on span "Reject" at bounding box center [1059, 634] width 40 height 20
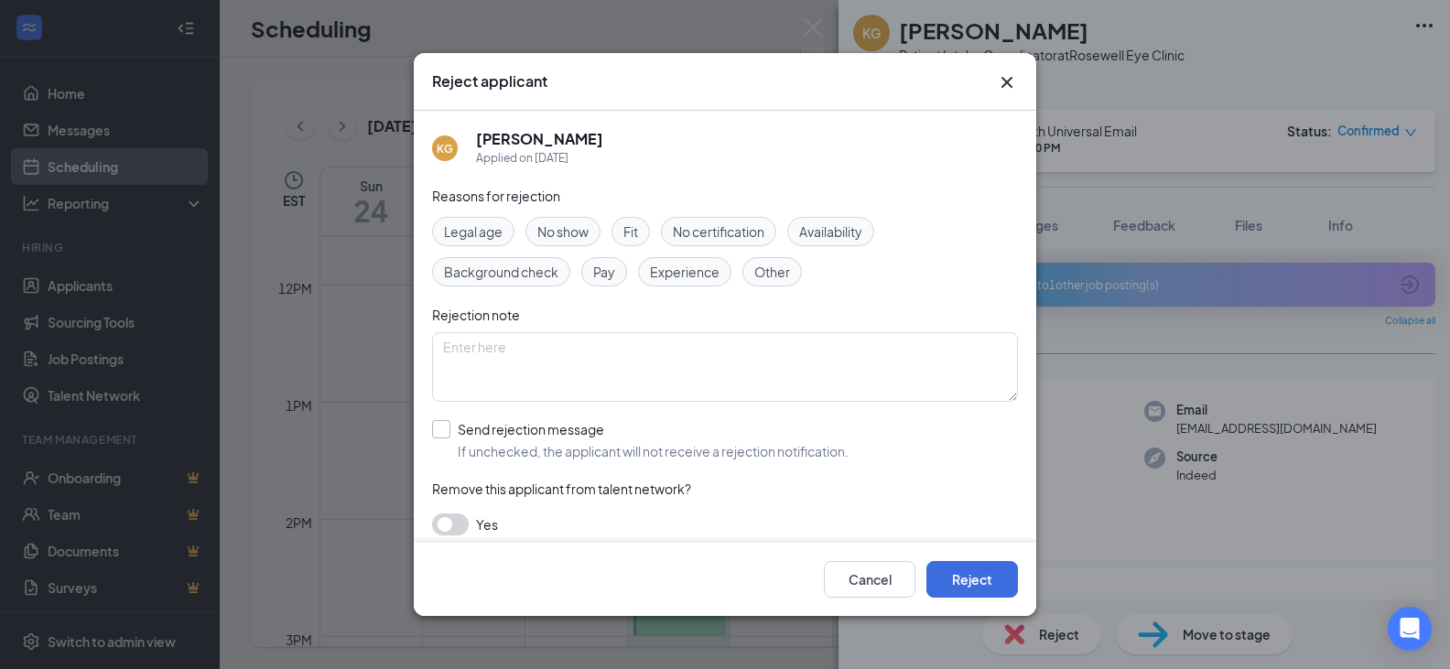
click at [437, 425] on input "Send rejection message If unchecked, the applicant will not receive a rejection…" at bounding box center [640, 440] width 417 height 40
checkbox input "true"
click at [972, 582] on button "Reject" at bounding box center [973, 579] width 92 height 37
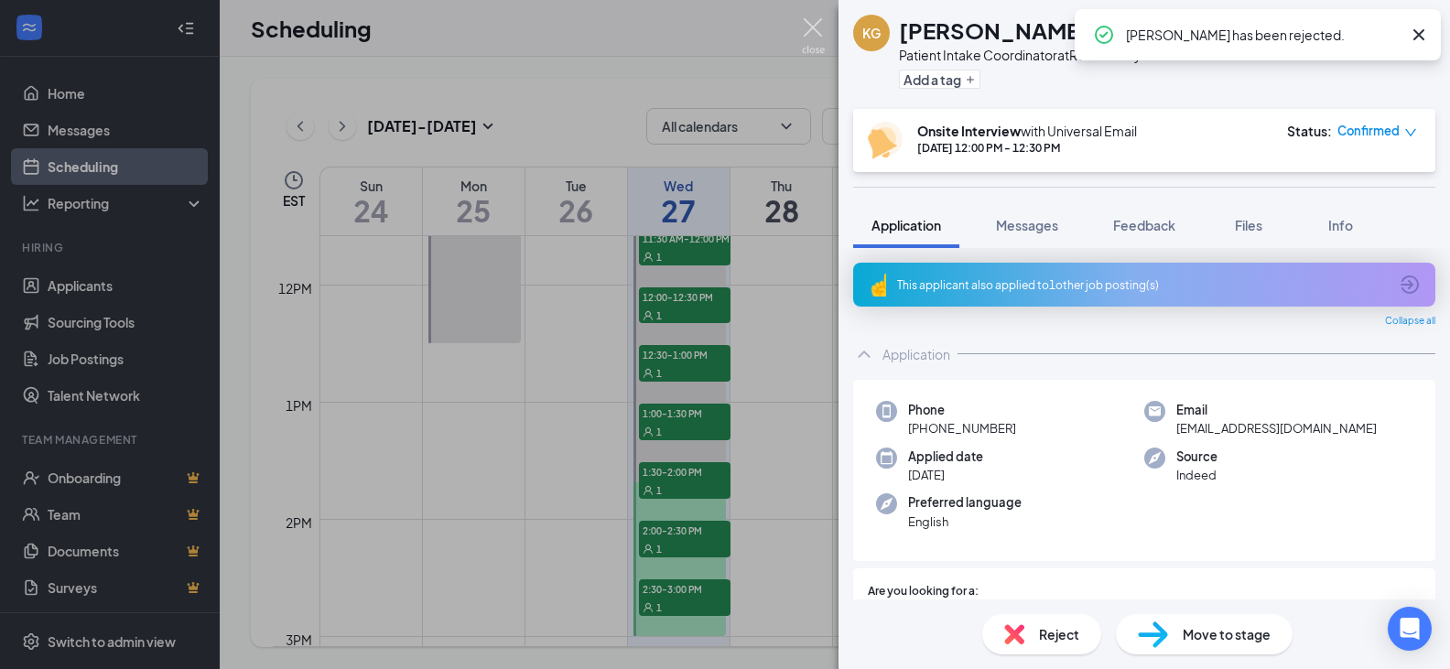
click at [812, 30] on img at bounding box center [813, 36] width 23 height 36
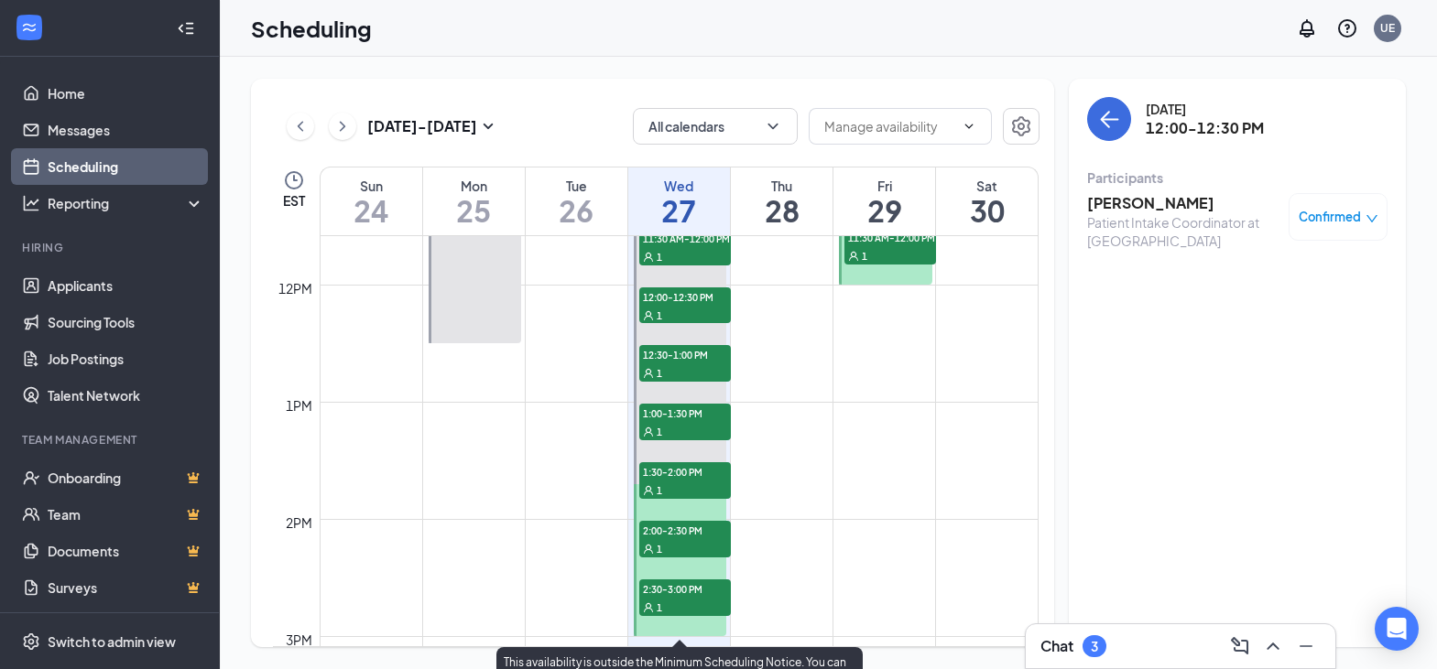
click at [675, 363] on span "12:30-1:00 PM" at bounding box center [685, 354] width 92 height 18
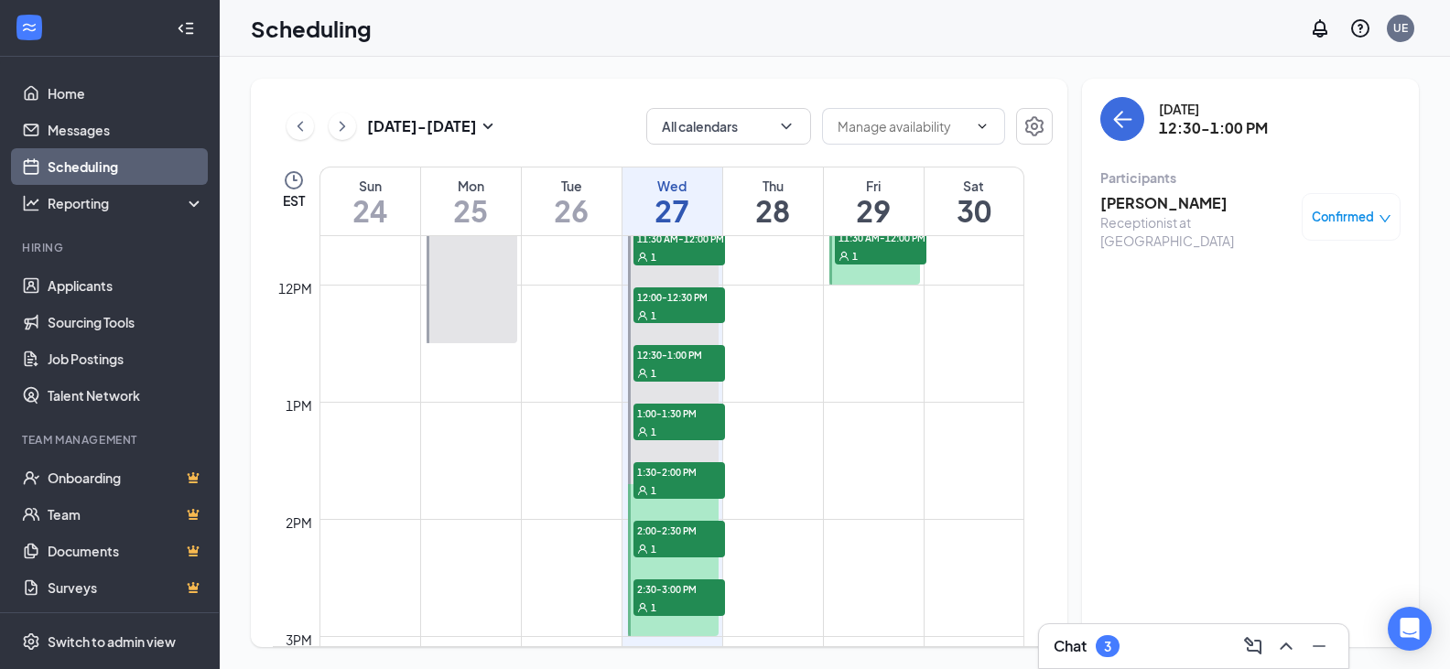
click at [1135, 202] on h3 "[PERSON_NAME]" at bounding box center [1197, 203] width 192 height 20
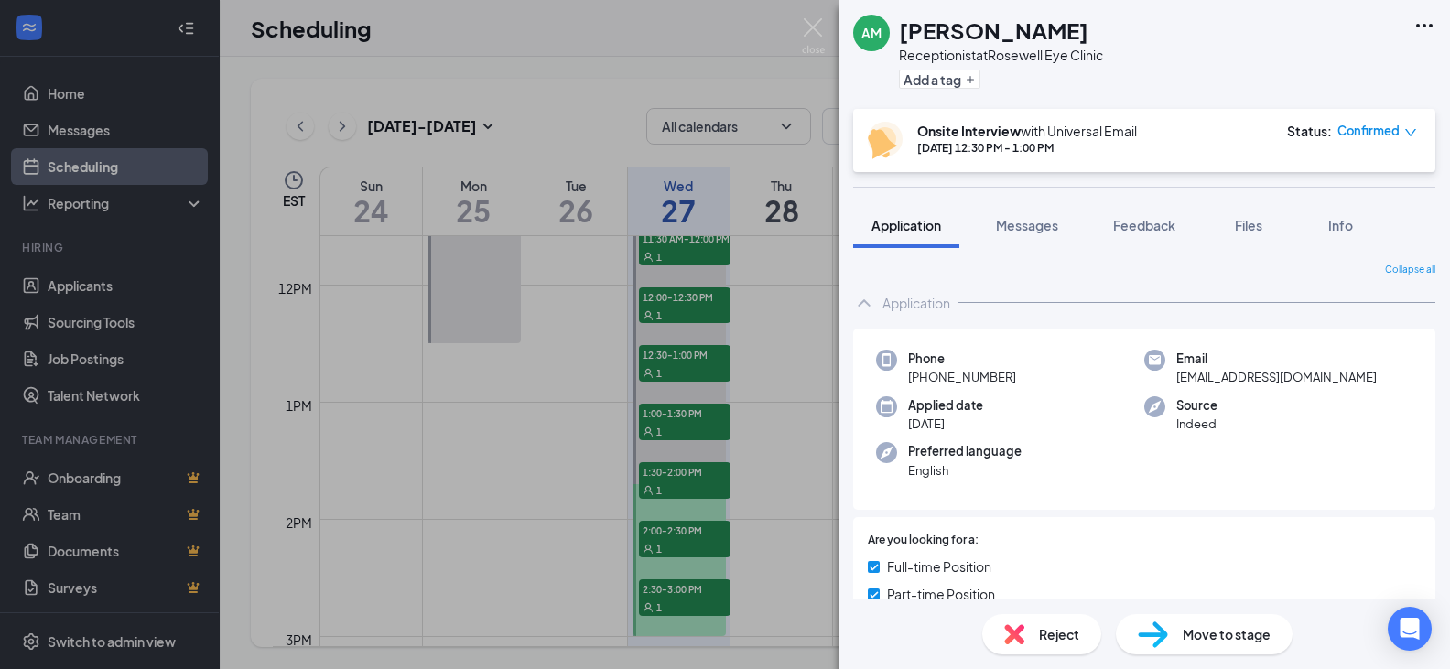
click at [1063, 635] on span "Reject" at bounding box center [1059, 634] width 40 height 20
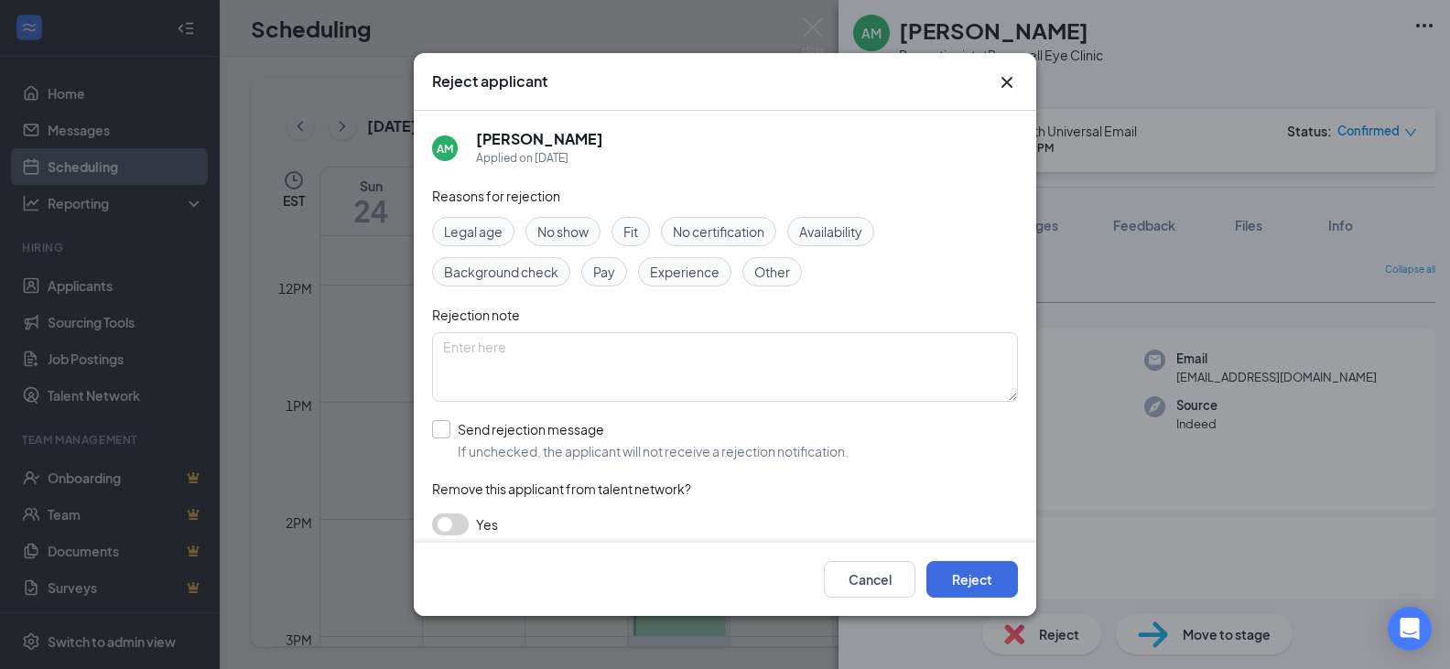
click at [450, 426] on input "Send rejection message If unchecked, the applicant will not receive a rejection…" at bounding box center [640, 440] width 417 height 40
checkbox input "true"
click at [965, 576] on button "Reject" at bounding box center [973, 579] width 92 height 37
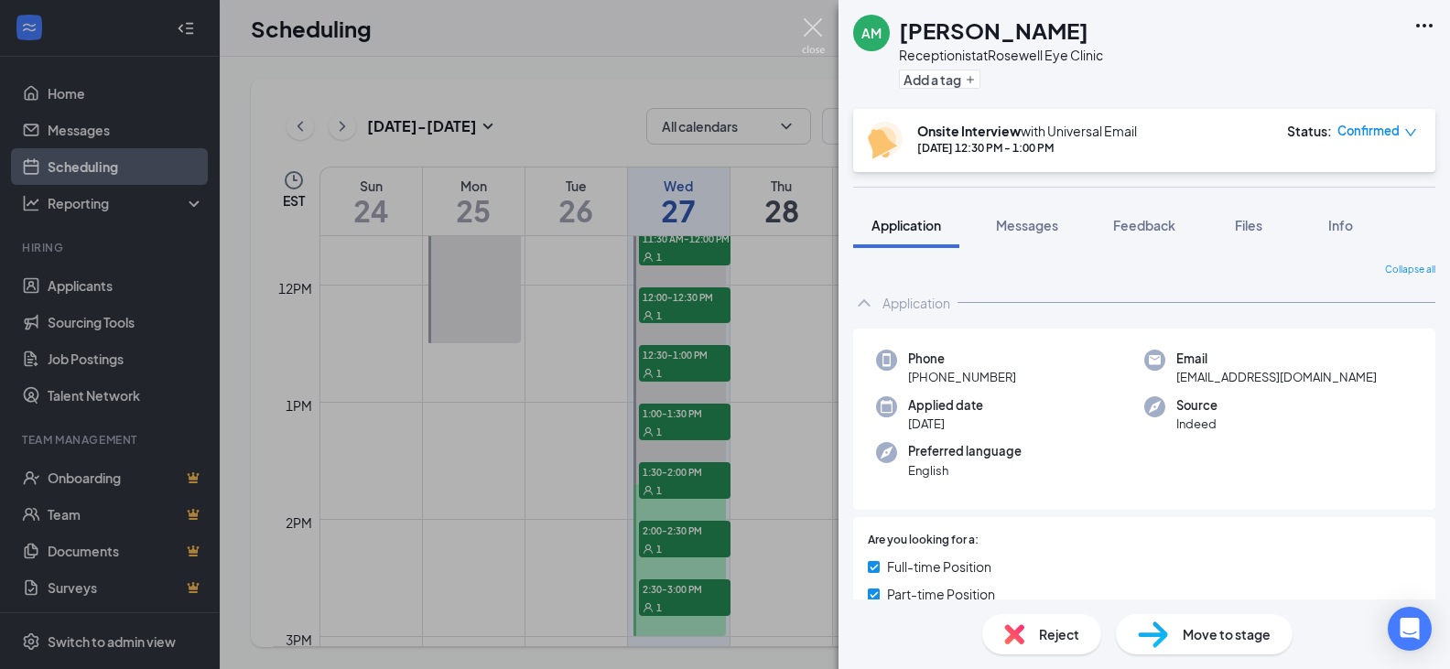
click at [813, 18] on img at bounding box center [813, 36] width 23 height 36
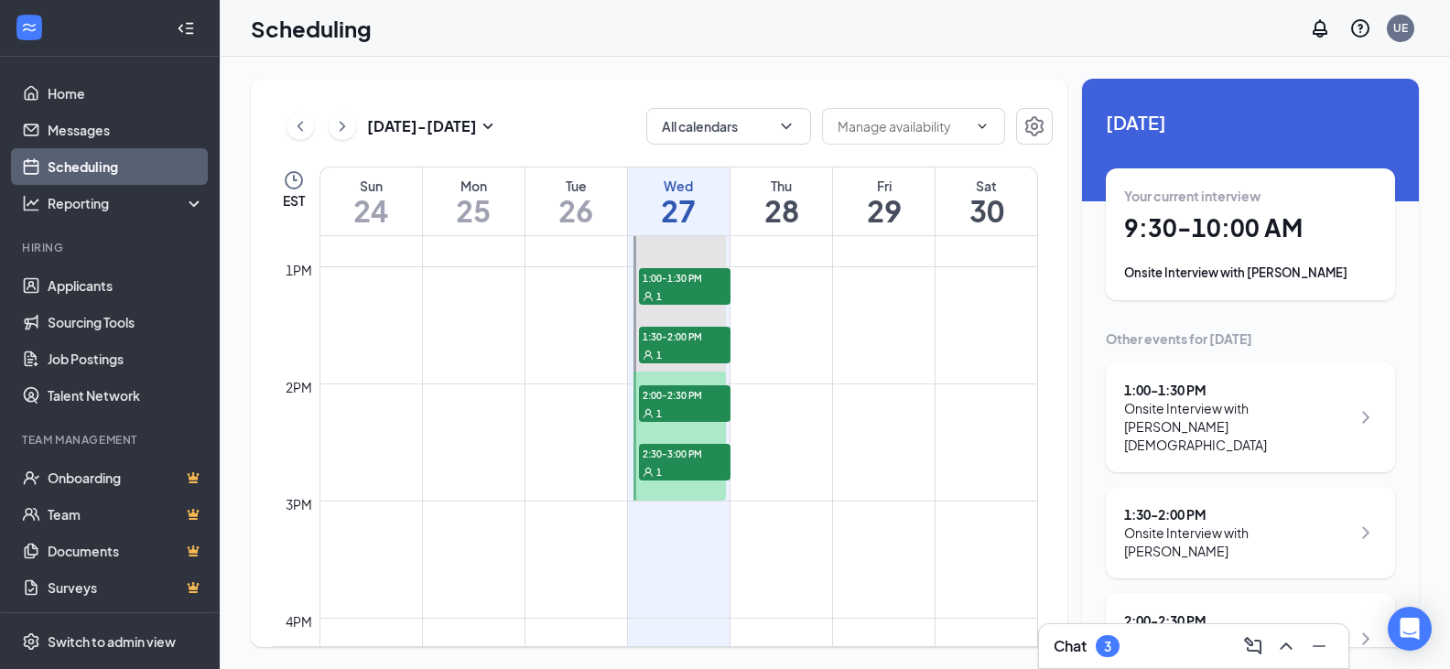
scroll to position [1450, 0]
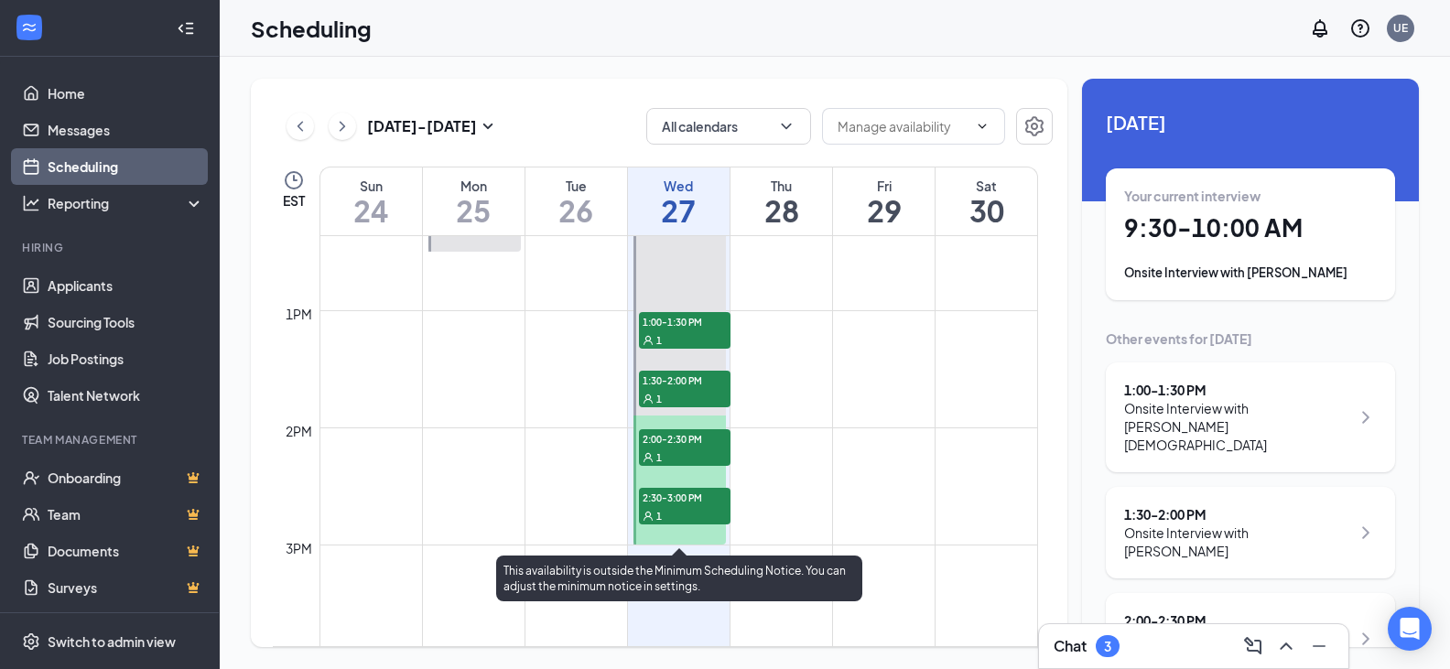
click at [686, 324] on span "1:00-1:30 PM" at bounding box center [685, 321] width 92 height 18
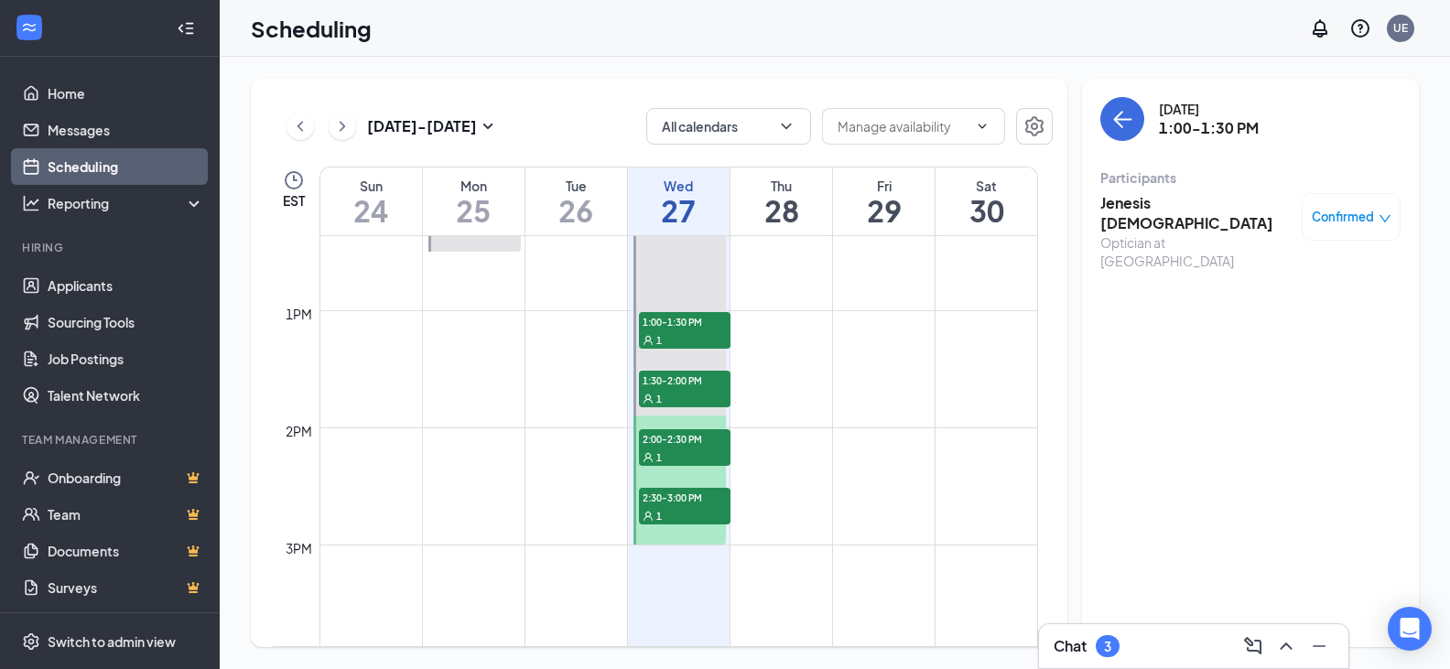
click at [1154, 201] on h3 "Jenesis Gay" at bounding box center [1197, 213] width 192 height 40
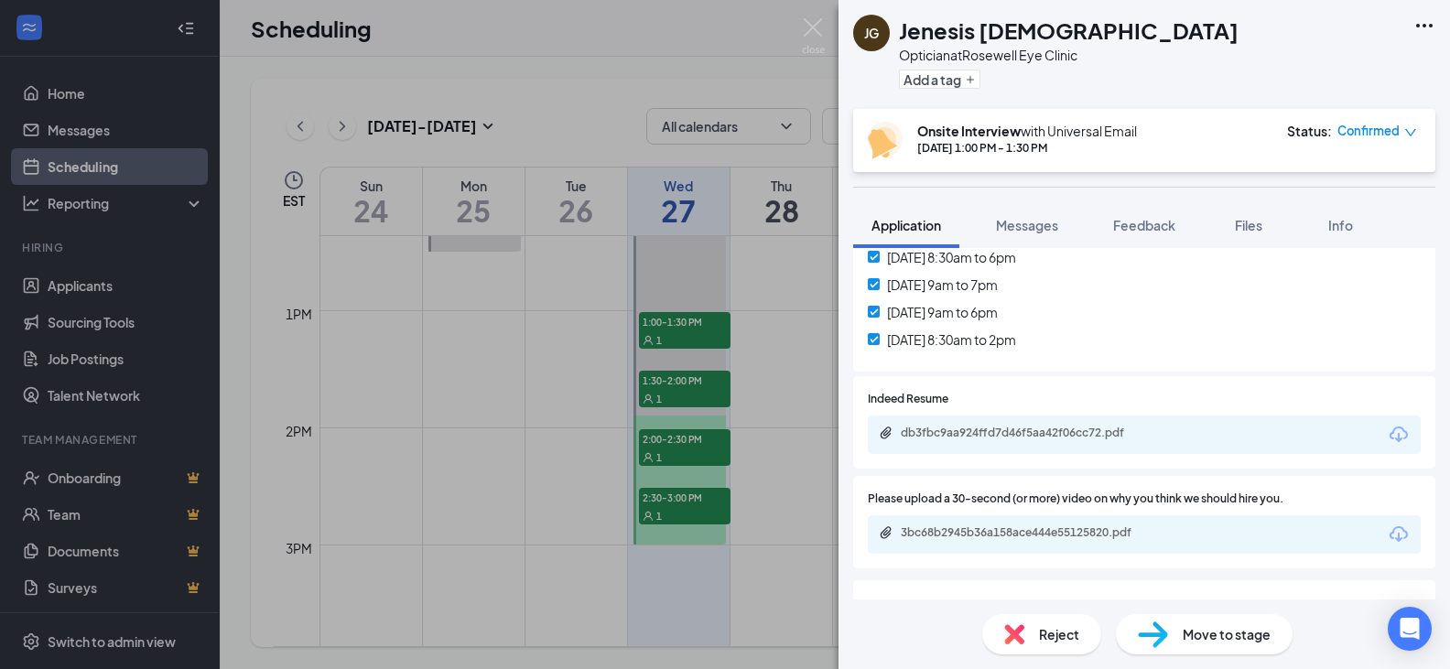
scroll to position [549, 0]
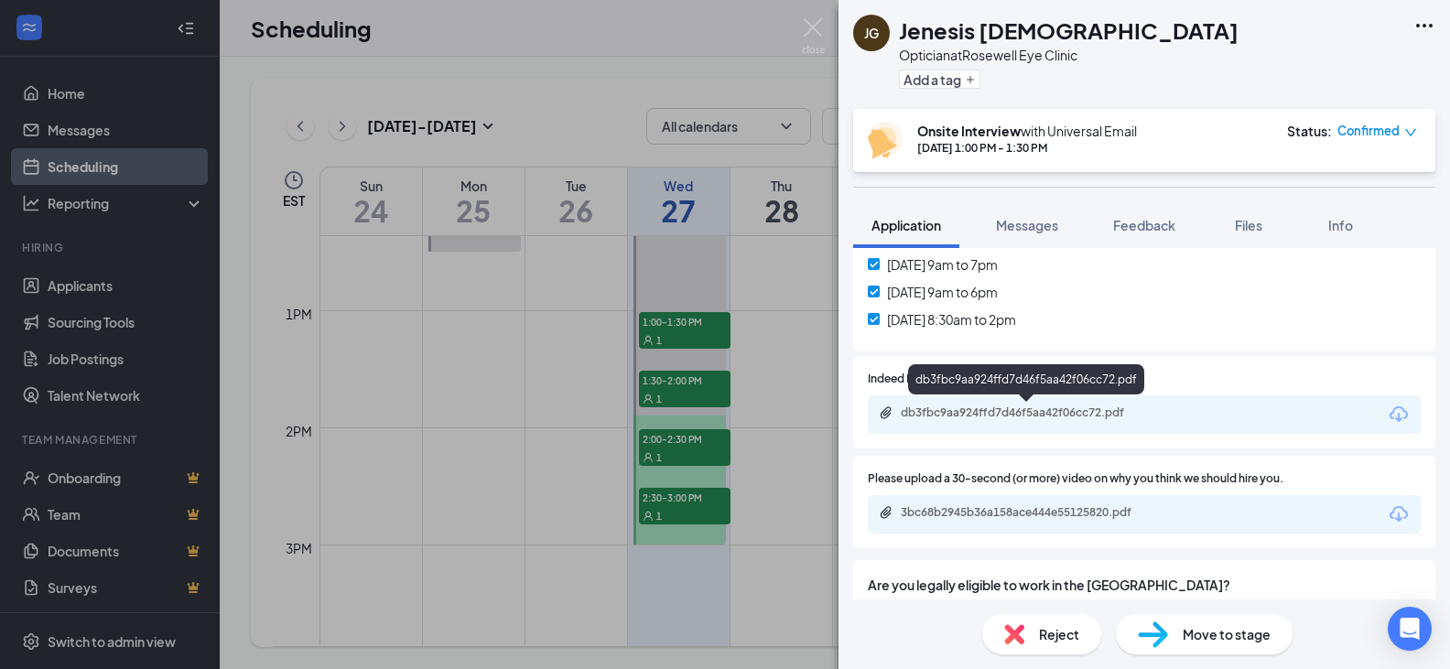
click at [1034, 408] on div "db3fbc9aa924ffd7d46f5aa42f06cc72.pdf" at bounding box center [1029, 413] width 256 height 15
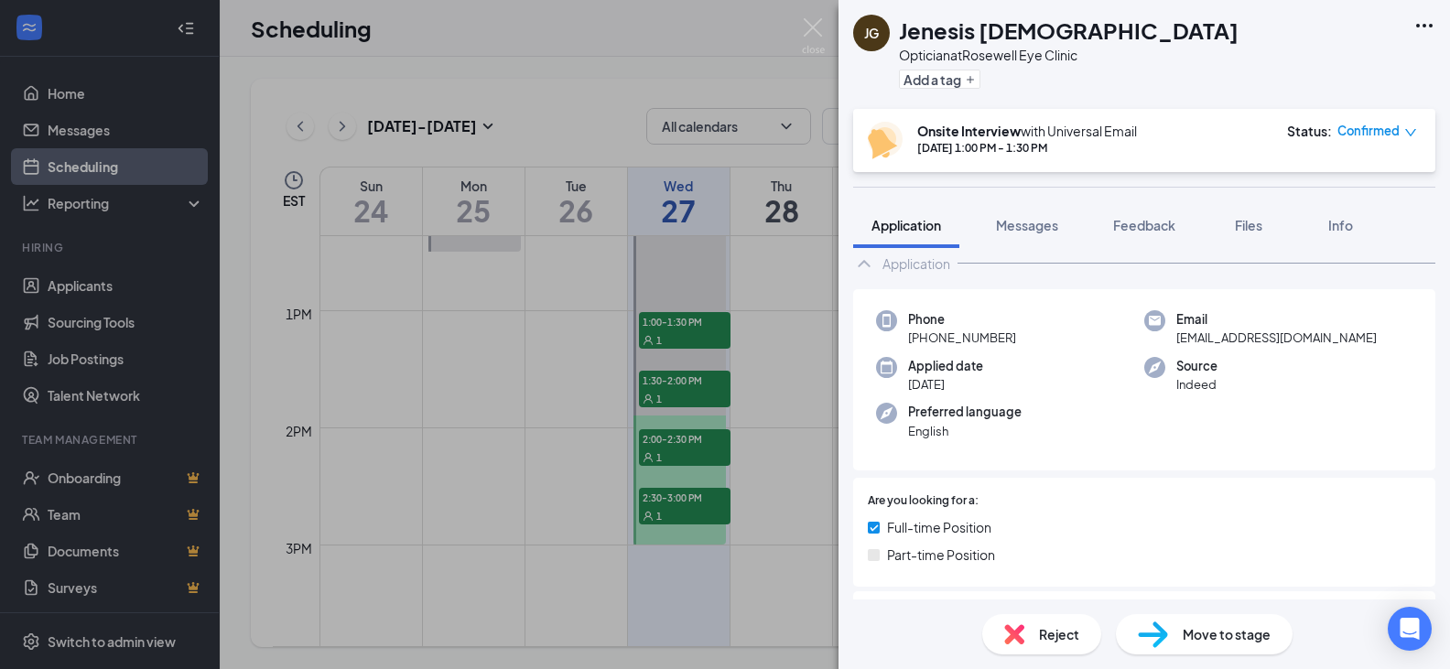
scroll to position [0, 0]
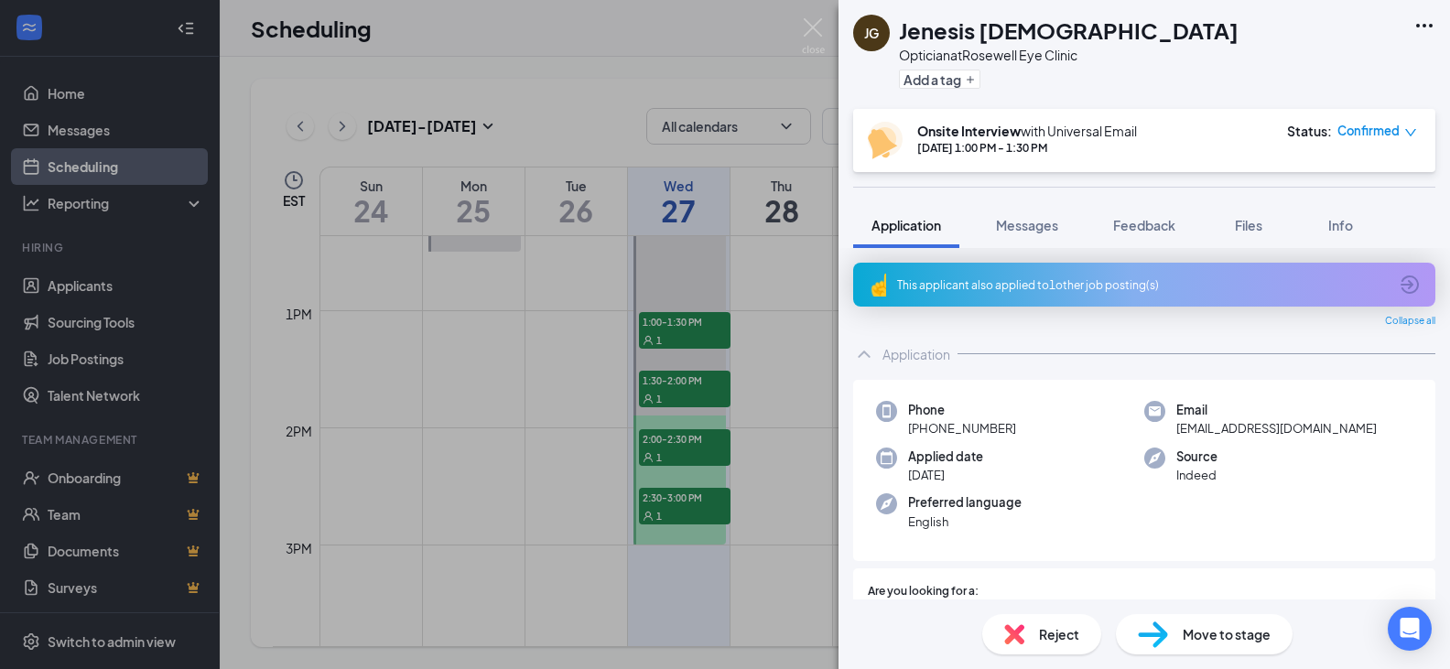
click at [1065, 643] on span "Reject" at bounding box center [1059, 634] width 40 height 20
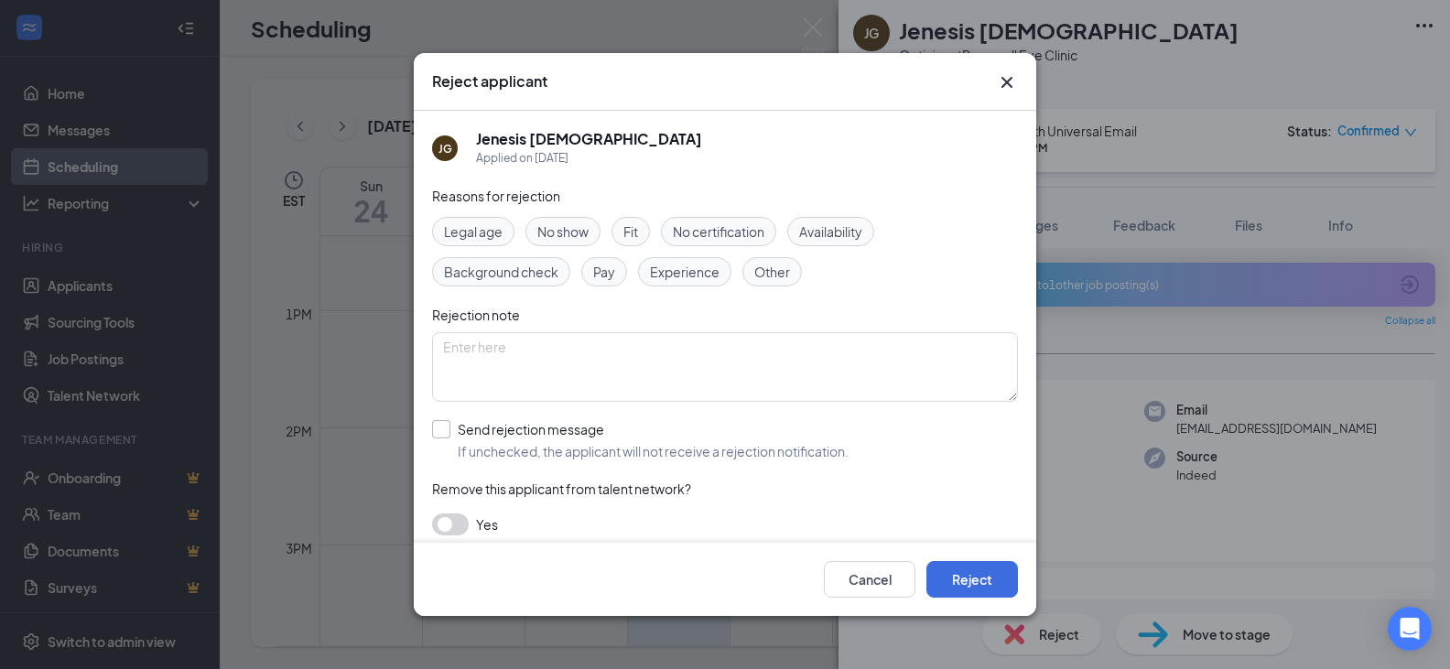
click at [440, 429] on input "Send rejection message If unchecked, the applicant will not receive a rejection…" at bounding box center [640, 440] width 417 height 40
checkbox input "true"
click at [969, 579] on button "Reject" at bounding box center [973, 579] width 92 height 37
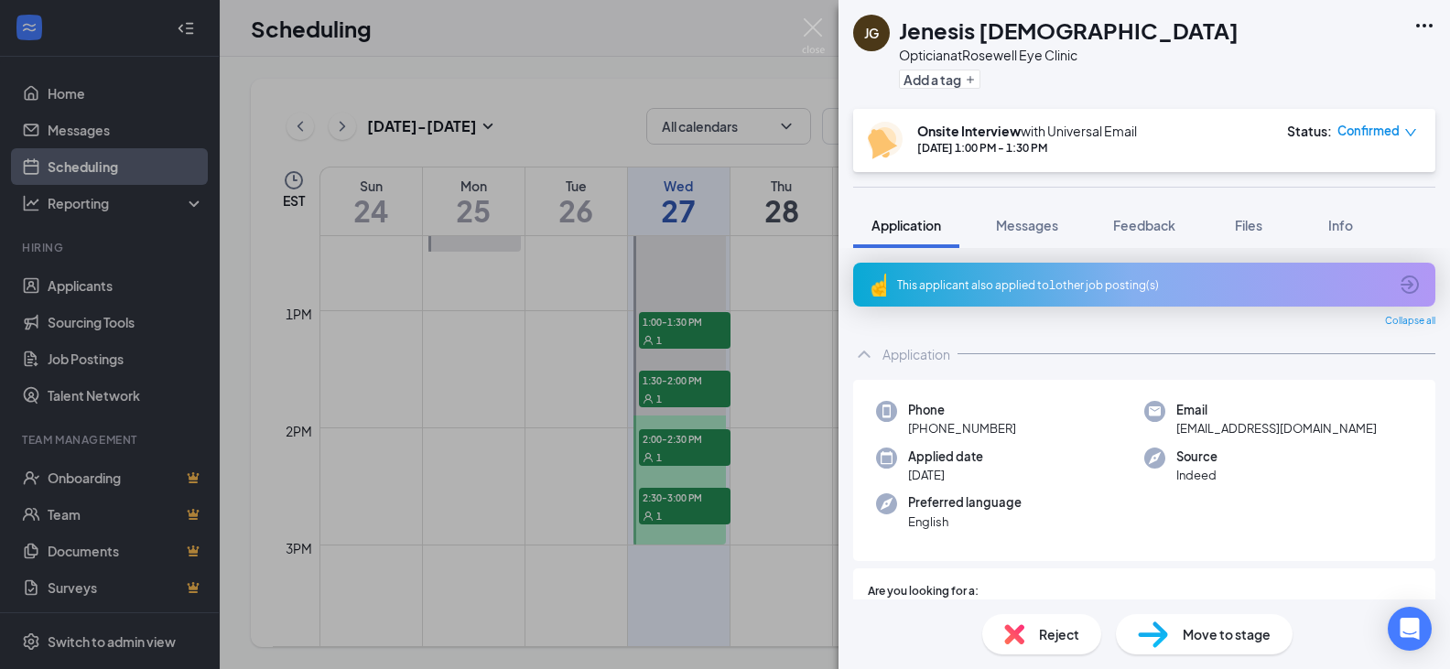
click at [681, 391] on div "JG Jenesis Gay Optician at Rosewell Eye Clinic Add a tag Onsite Interview with …" at bounding box center [725, 334] width 1450 height 669
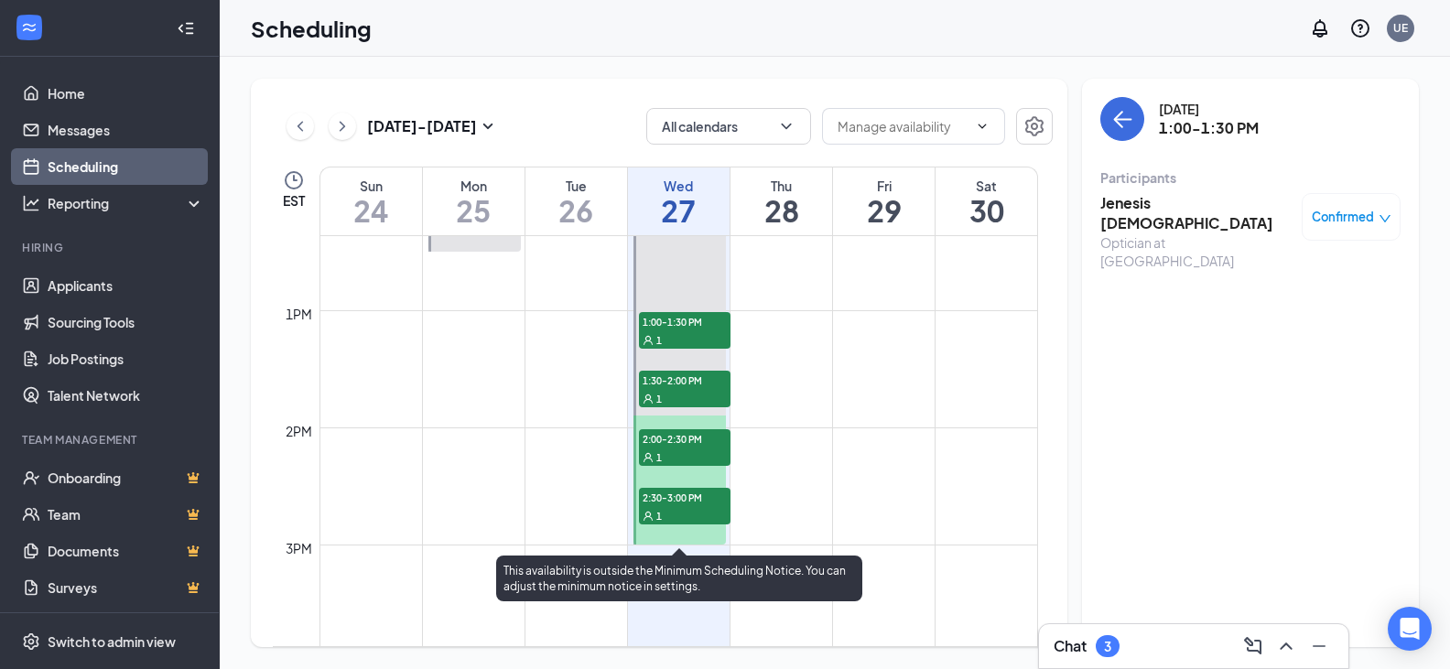
click at [681, 391] on div "1" at bounding box center [685, 398] width 92 height 18
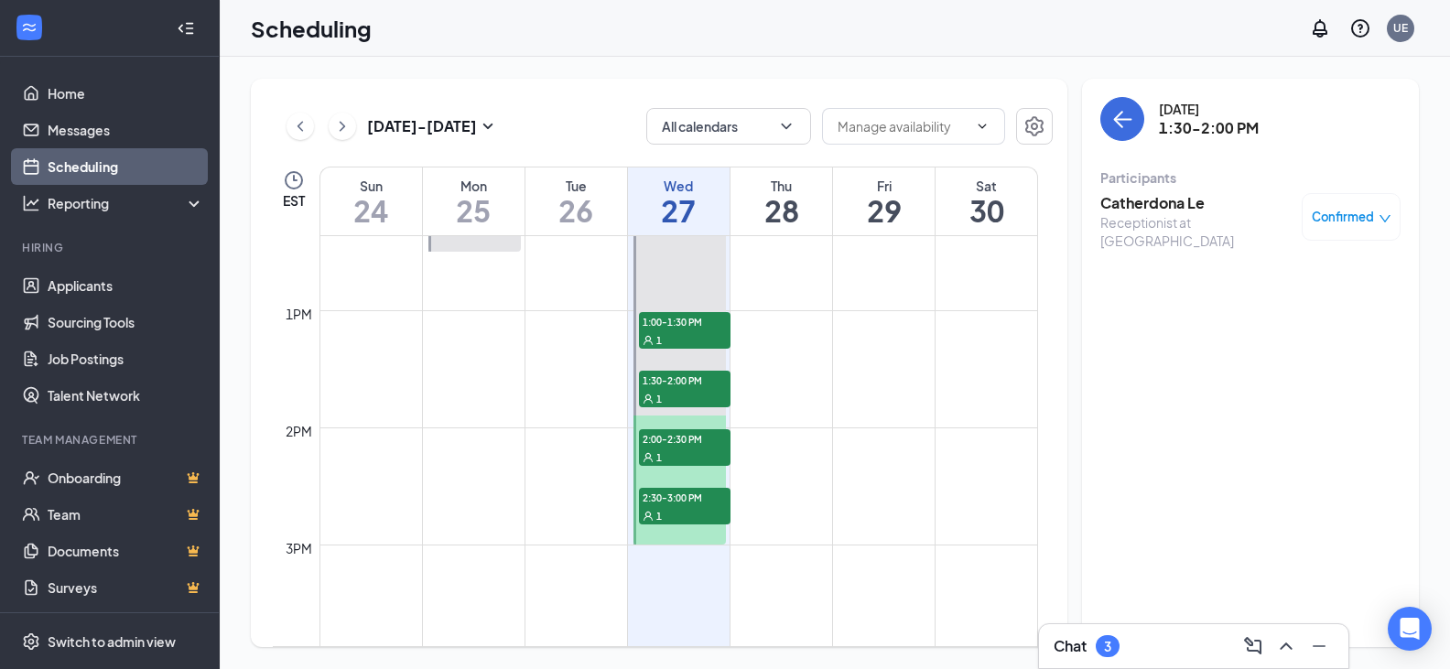
click at [1135, 212] on h3 "Catherdona Le" at bounding box center [1197, 203] width 192 height 20
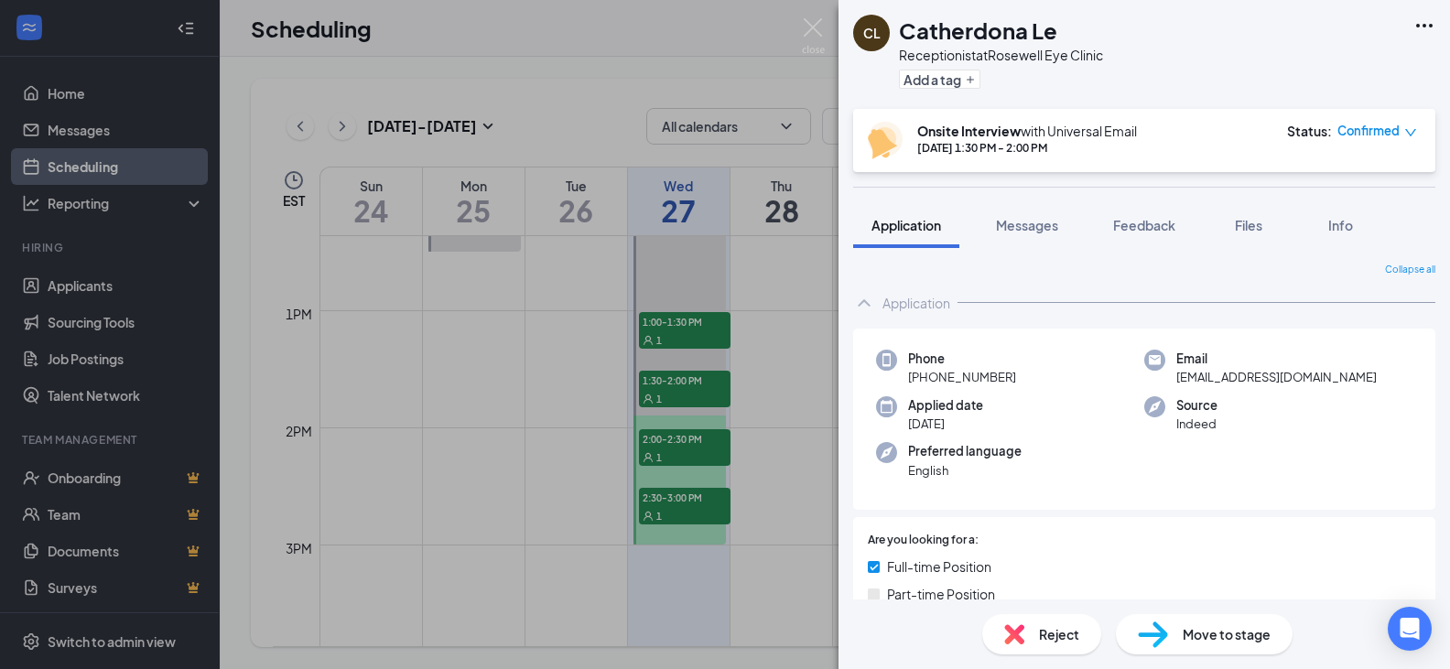
click at [1050, 641] on span "Reject" at bounding box center [1059, 634] width 40 height 20
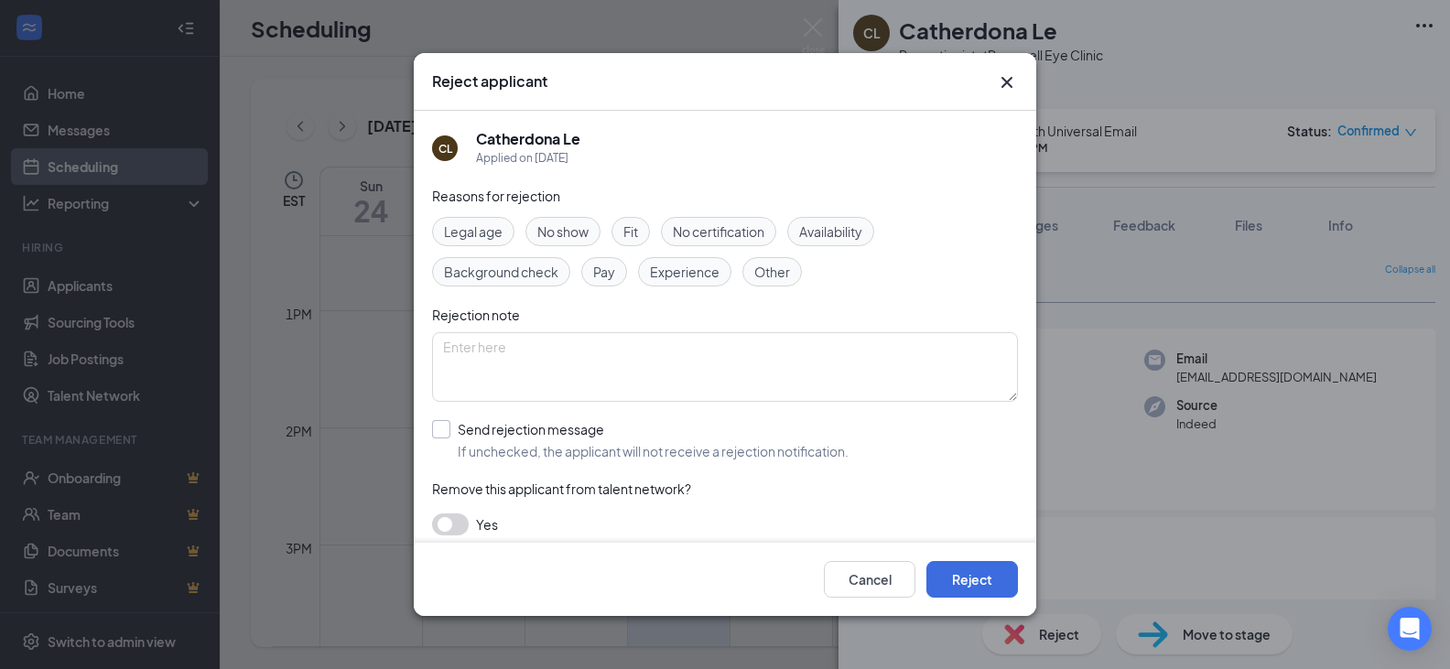
click at [445, 430] on input "Send rejection message If unchecked, the applicant will not receive a rejection…" at bounding box center [640, 440] width 417 height 40
checkbox input "true"
click at [991, 581] on button "Reject" at bounding box center [973, 579] width 92 height 37
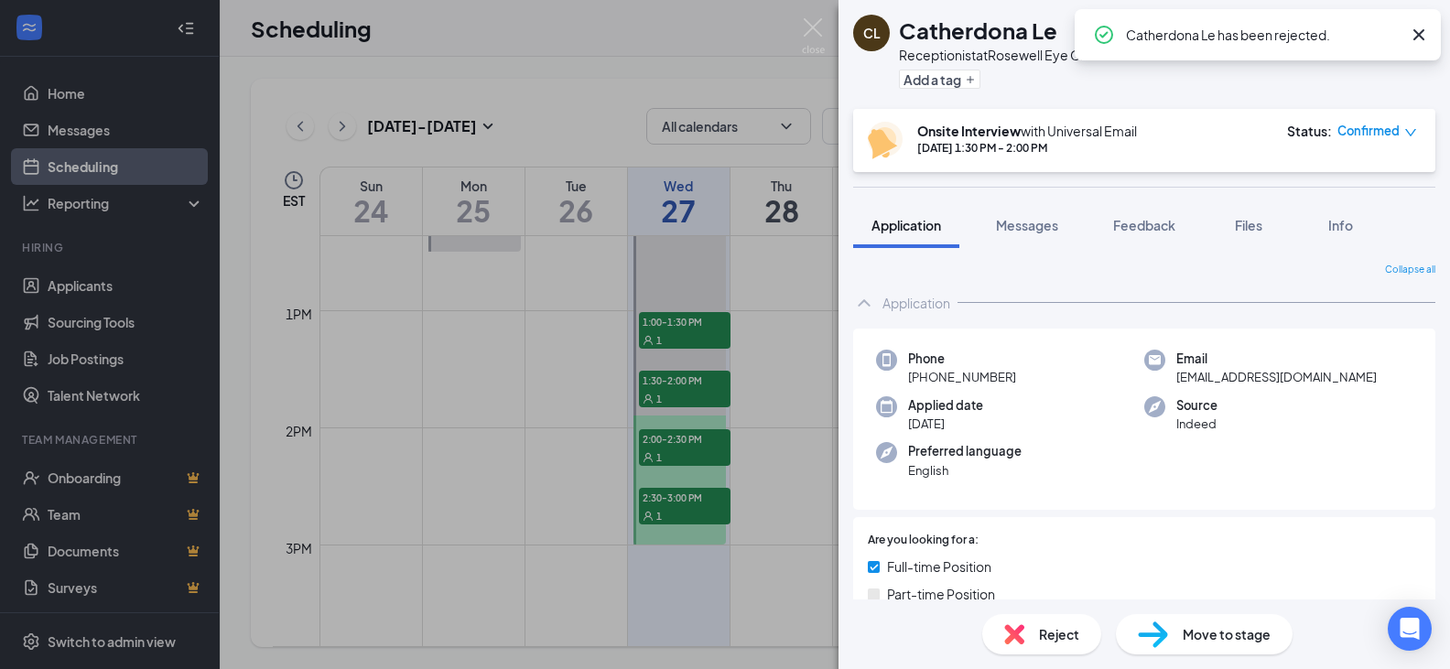
click at [690, 450] on div "CL Catherdona Le Receptionist at Rosewell Eye Clinic Add a tag Onsite Interview…" at bounding box center [725, 334] width 1450 height 669
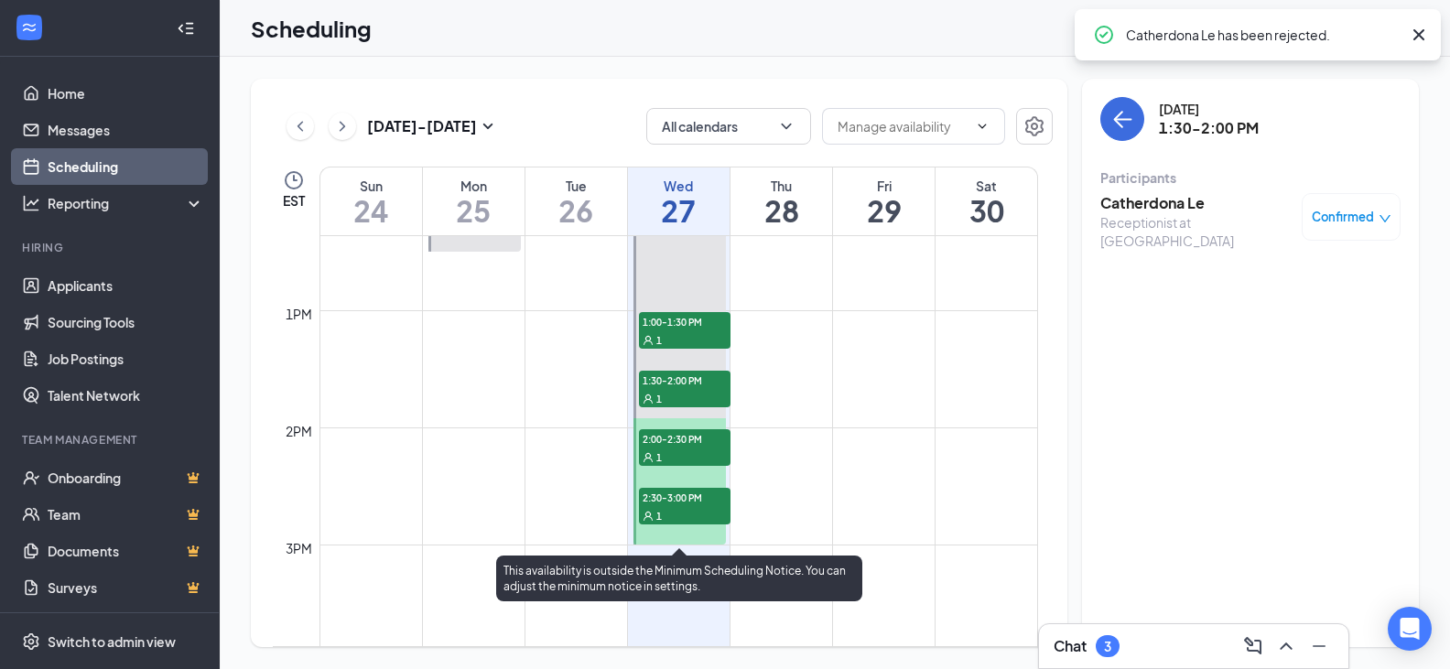
click at [690, 451] on div "1" at bounding box center [685, 457] width 92 height 18
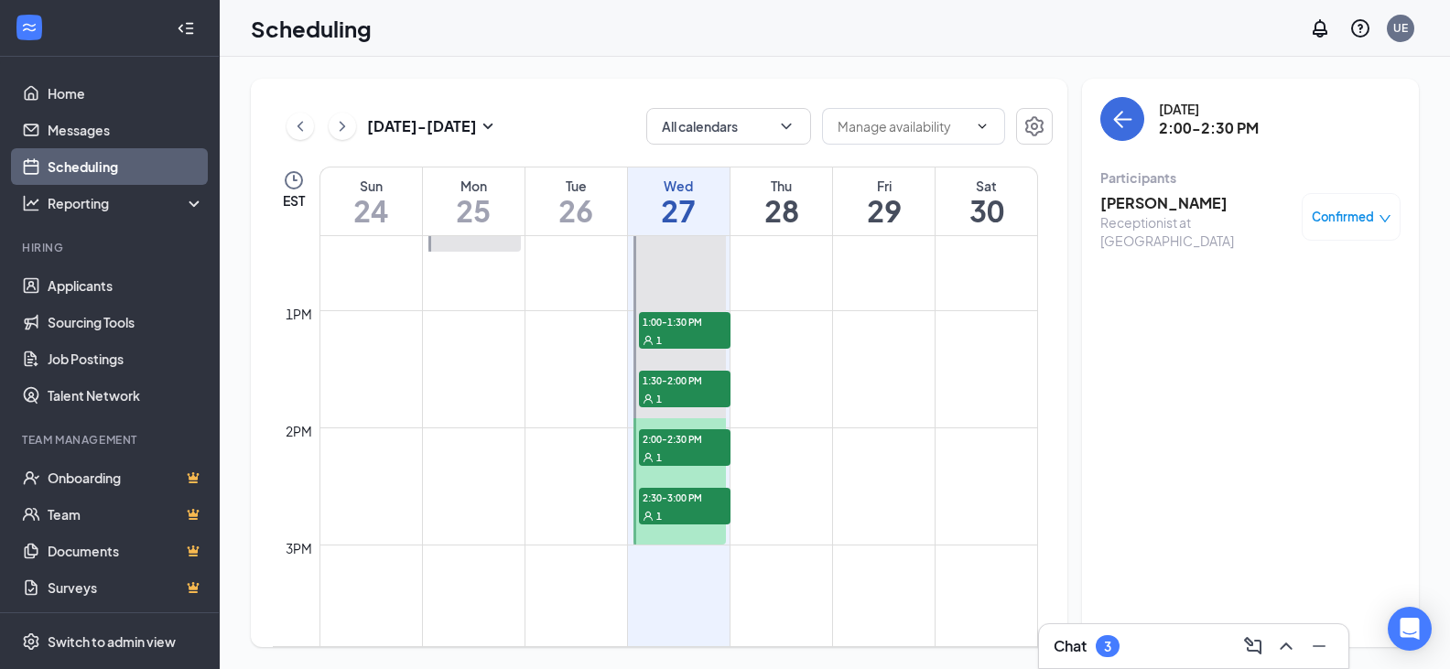
click at [1135, 209] on h3 "Antonia Moore" at bounding box center [1197, 203] width 192 height 20
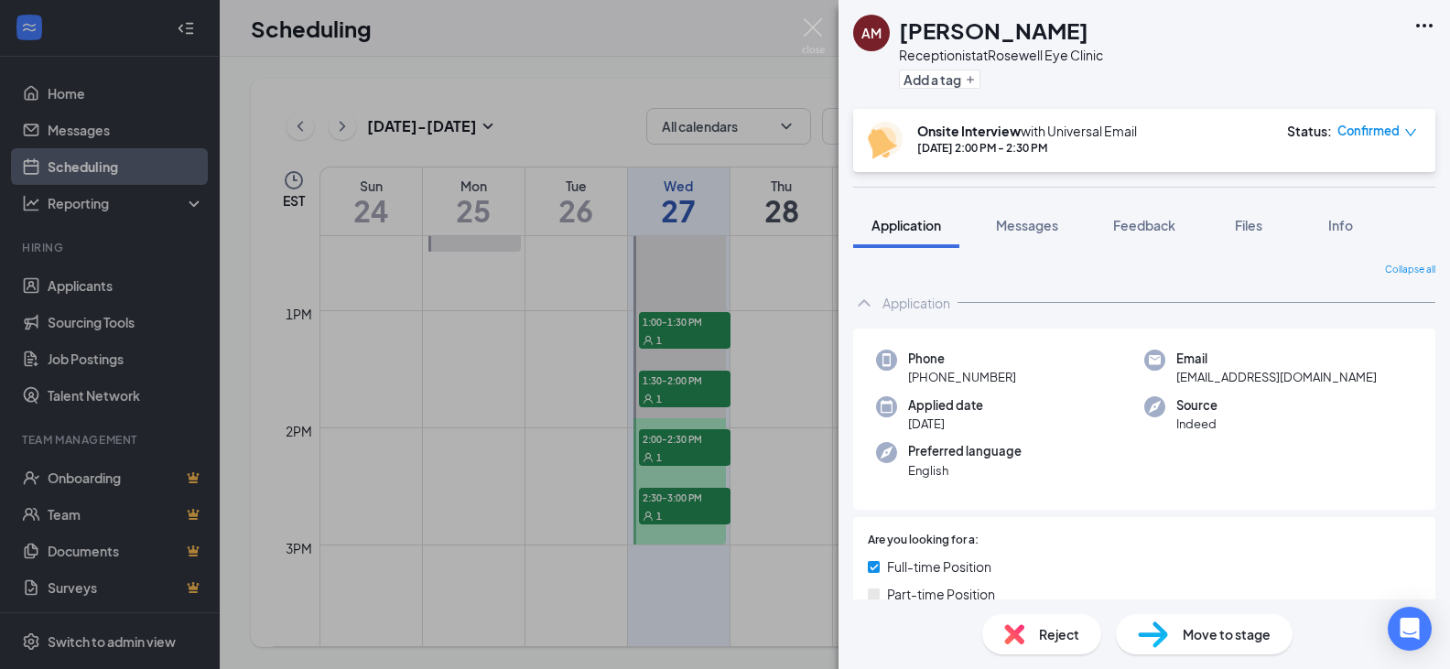
click at [1065, 621] on div "Reject" at bounding box center [1042, 634] width 119 height 40
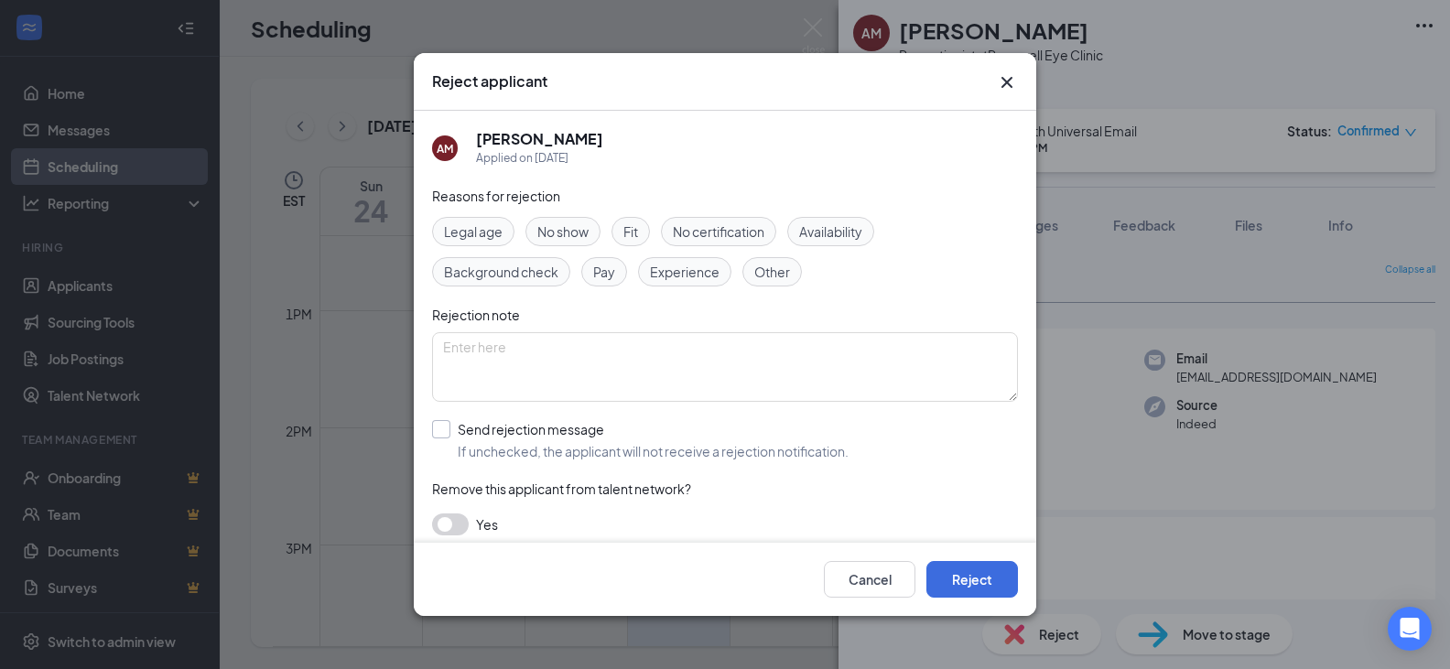
click at [442, 434] on input "Send rejection message If unchecked, the applicant will not receive a rejection…" at bounding box center [640, 440] width 417 height 40
checkbox input "true"
click at [964, 571] on button "Reject" at bounding box center [973, 579] width 92 height 37
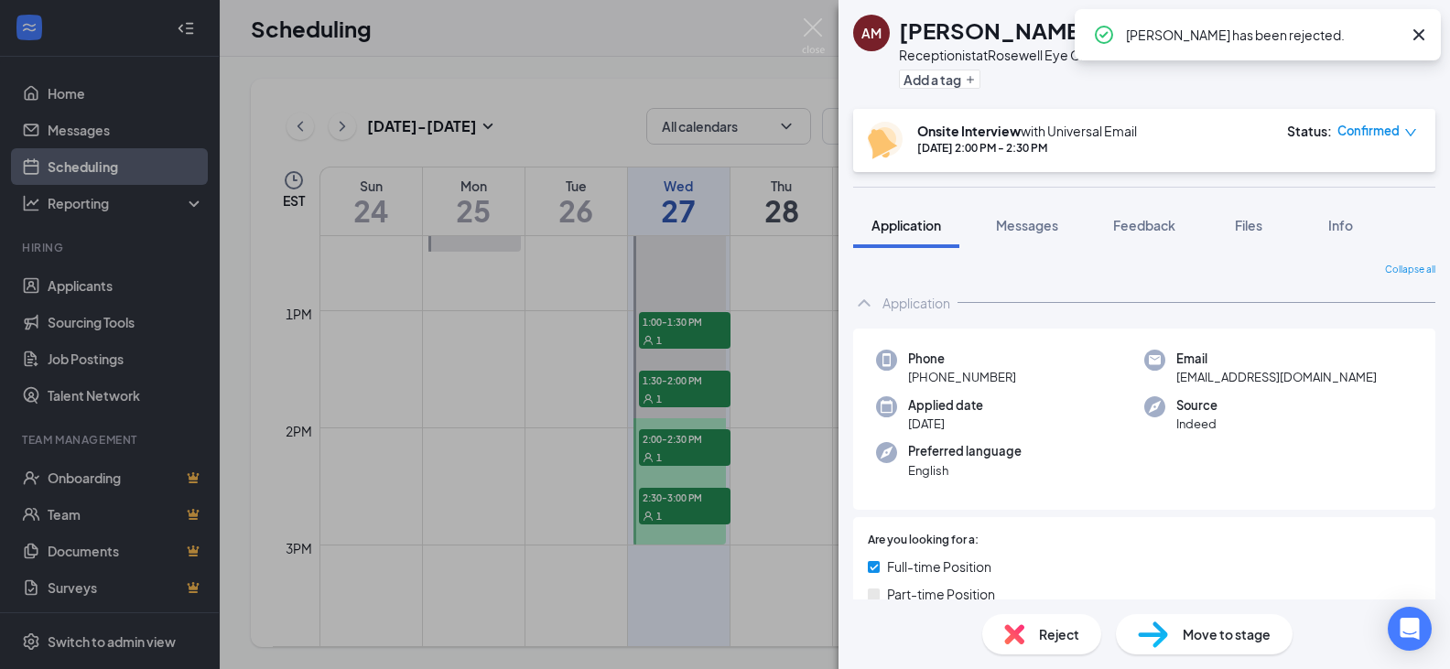
click at [660, 500] on div "AM Antonia Moore Receptionist at Rosewell Eye Clinic Add a tag Onsite Interview…" at bounding box center [725, 334] width 1450 height 669
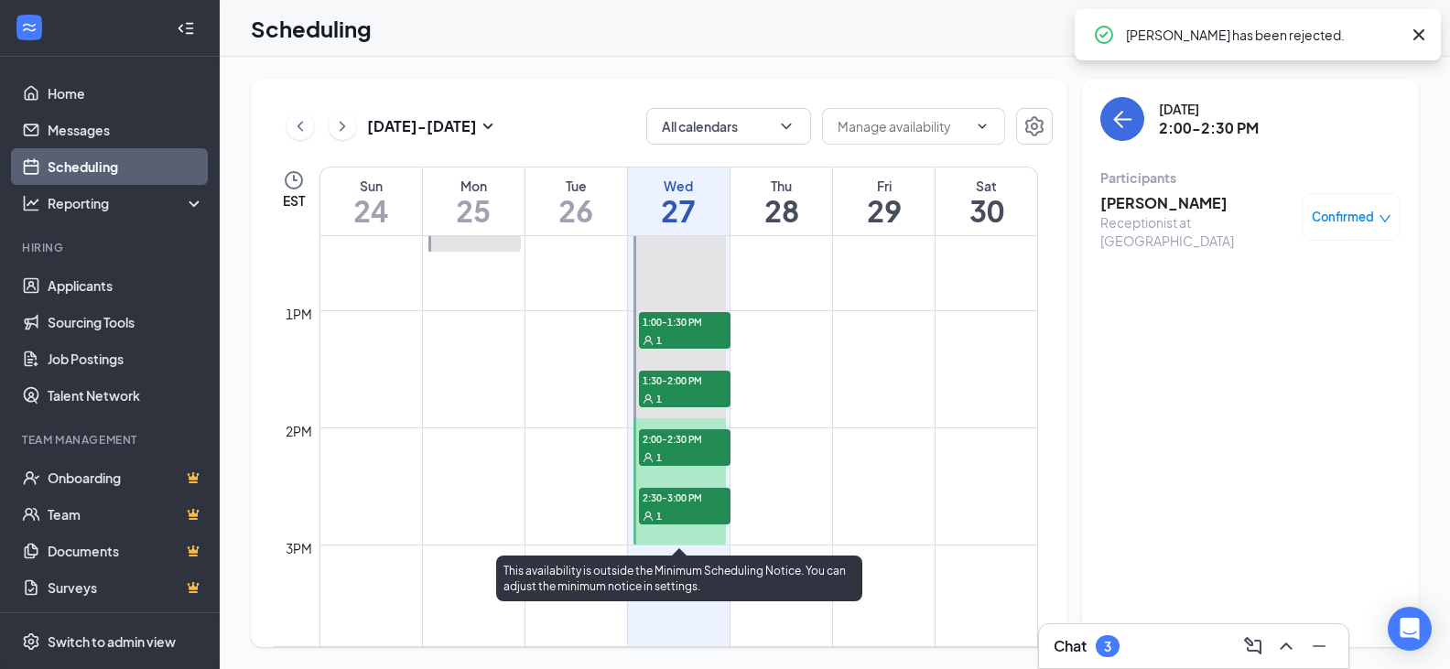
click at [668, 502] on span "2:30-3:00 PM" at bounding box center [685, 497] width 92 height 18
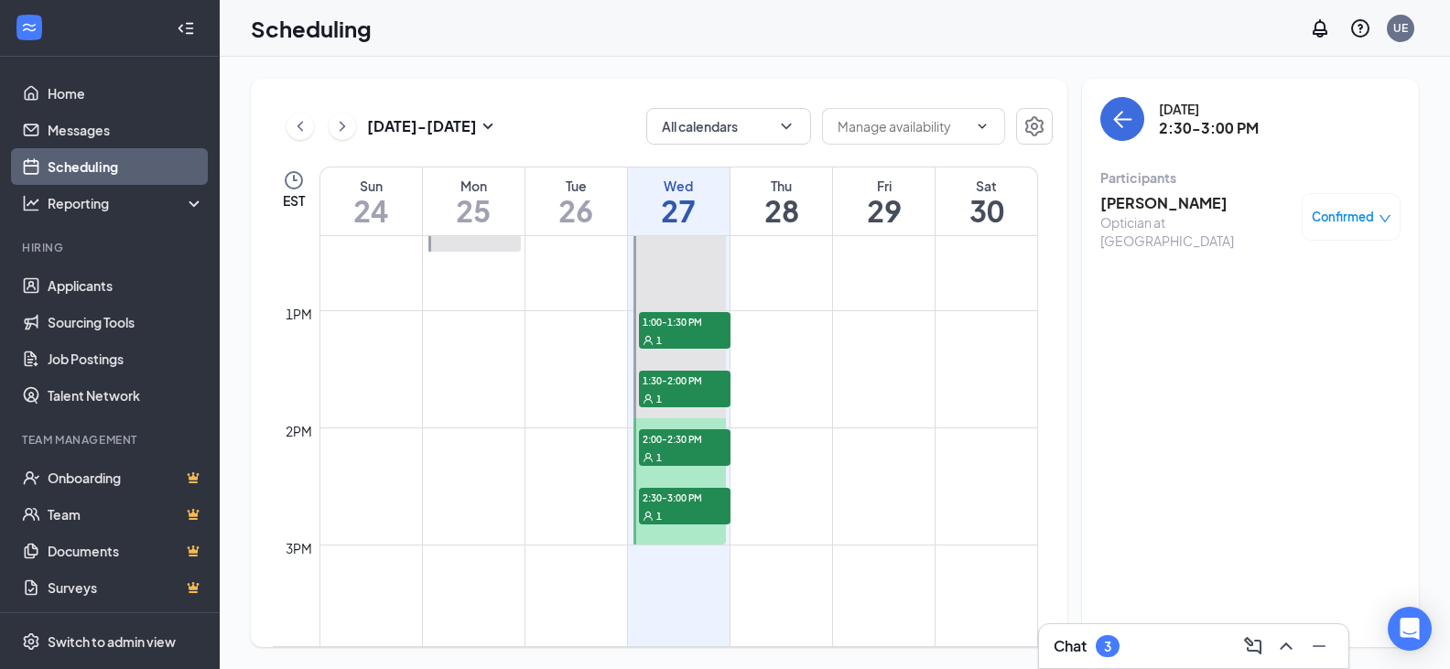
click at [1138, 204] on h3 "Darius Hinds" at bounding box center [1197, 203] width 192 height 20
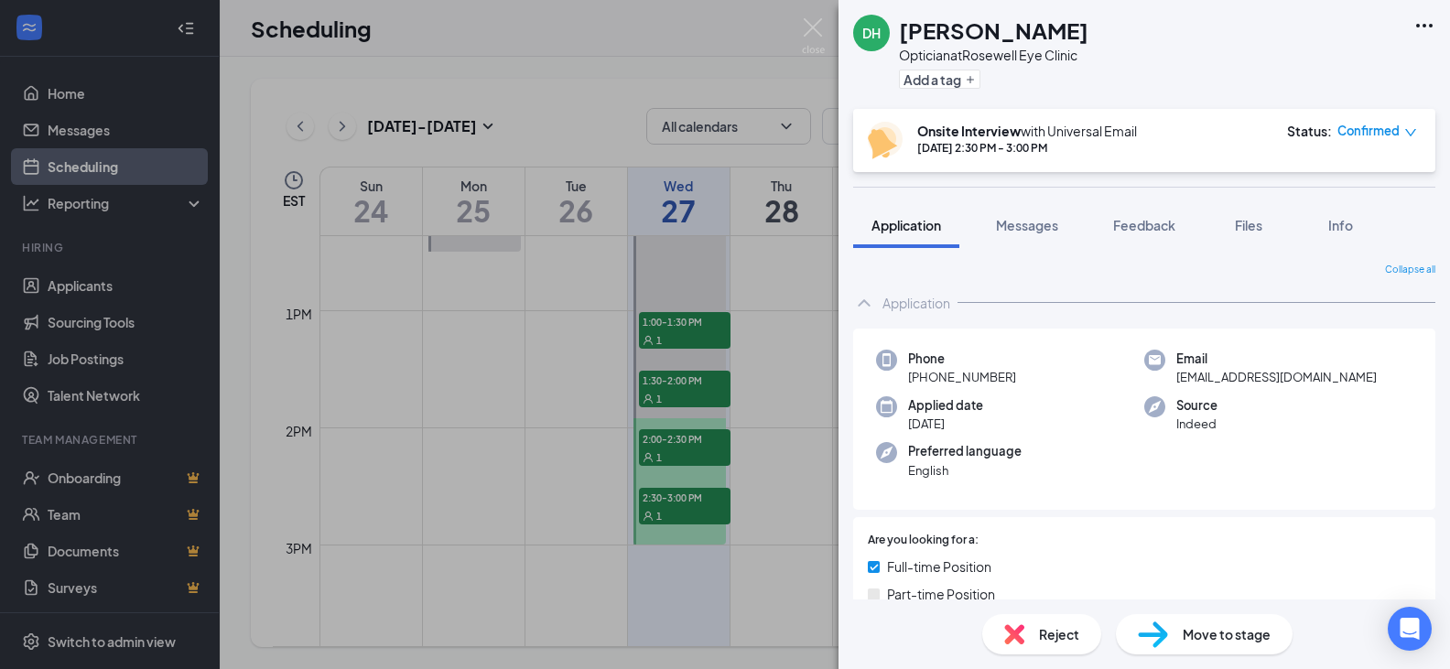
scroll to position [458, 0]
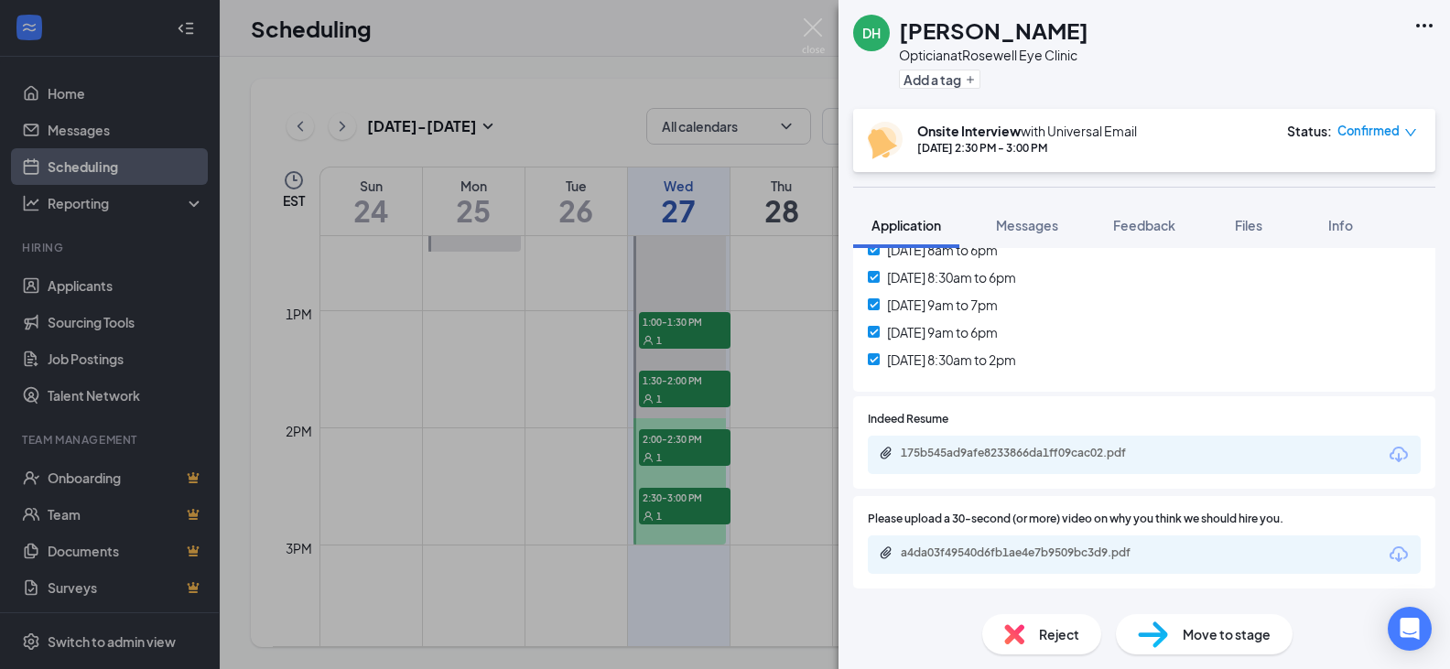
click at [1047, 444] on div "175b545ad9afe8233866da1ff09cac02.pdf" at bounding box center [1144, 455] width 553 height 38
click at [1047, 450] on div "175b545ad9afe8233866da1ff09cac02.pdf" at bounding box center [1029, 453] width 256 height 15
